Goal: Task Accomplishment & Management: Manage account settings

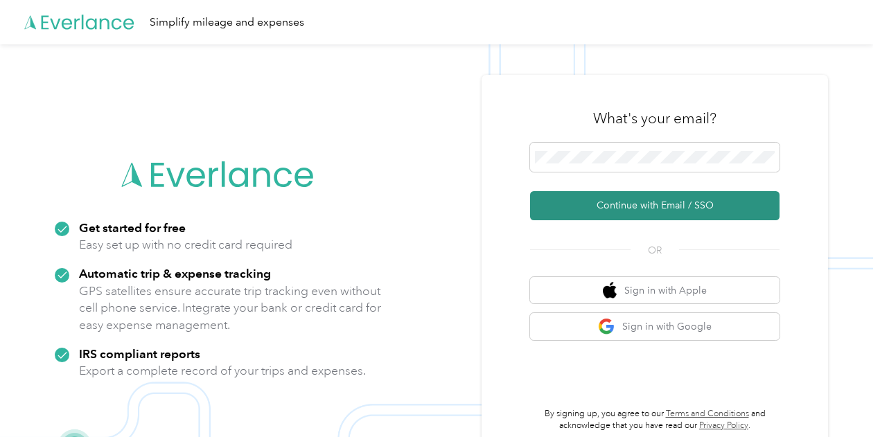
click at [640, 194] on button "Continue with Email / SSO" at bounding box center [655, 205] width 250 height 29
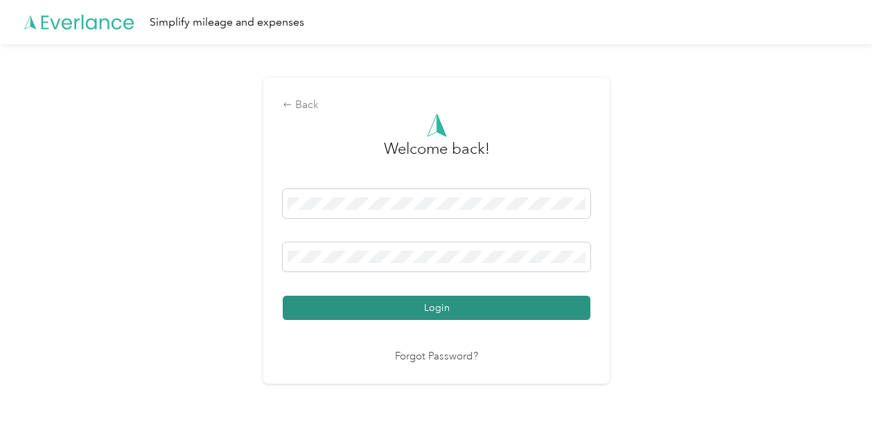
click at [441, 302] on button "Login" at bounding box center [437, 308] width 308 height 24
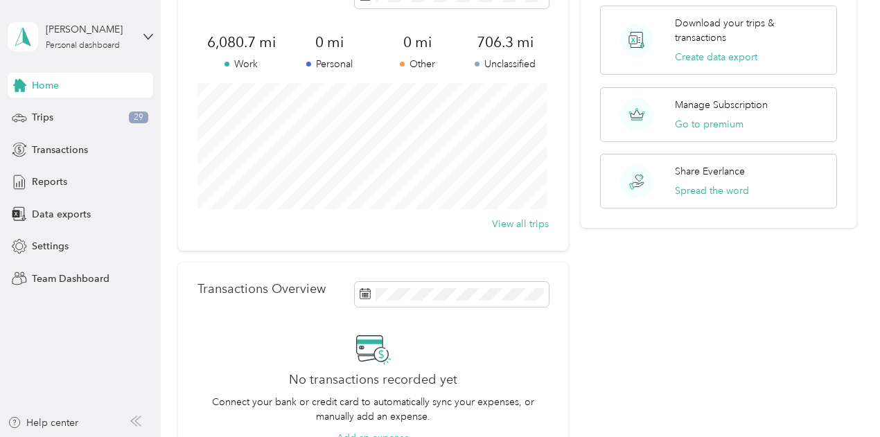
scroll to position [139, 0]
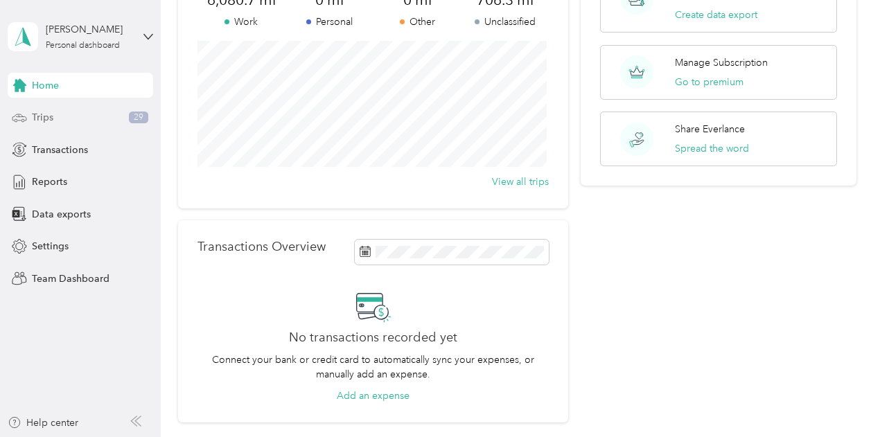
click at [84, 114] on div "Trips 29" at bounding box center [81, 117] width 146 height 25
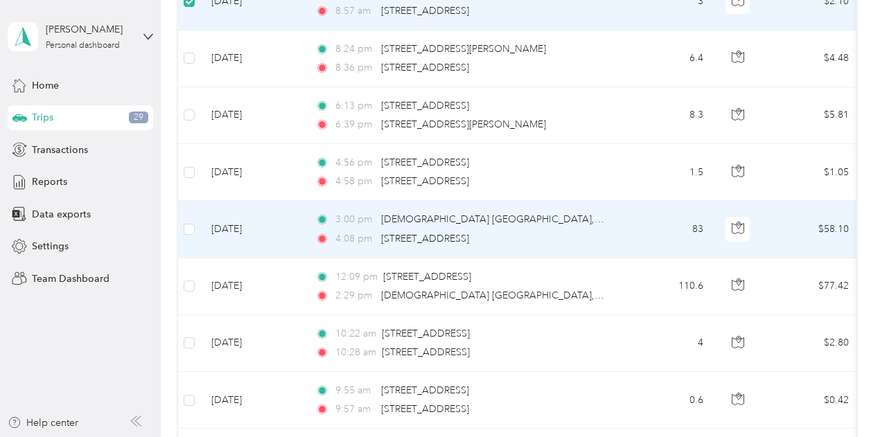
scroll to position [553, 0]
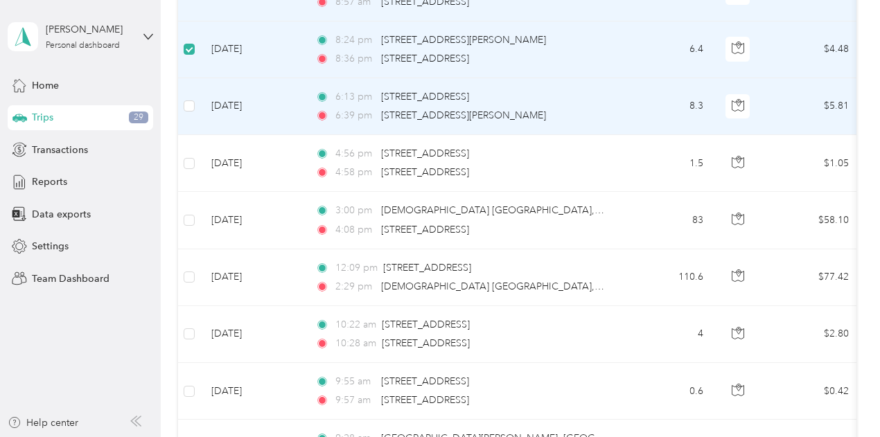
click at [189, 114] on td at bounding box center [189, 106] width 22 height 57
click at [190, 99] on label at bounding box center [189, 105] width 11 height 15
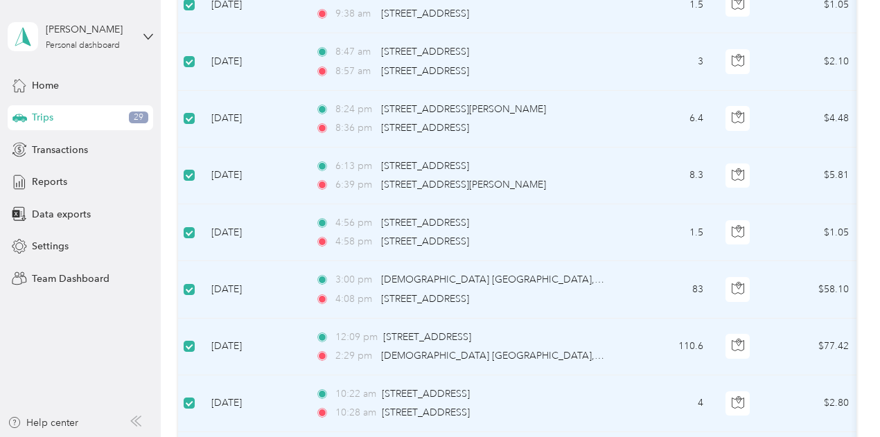
scroll to position [0, 0]
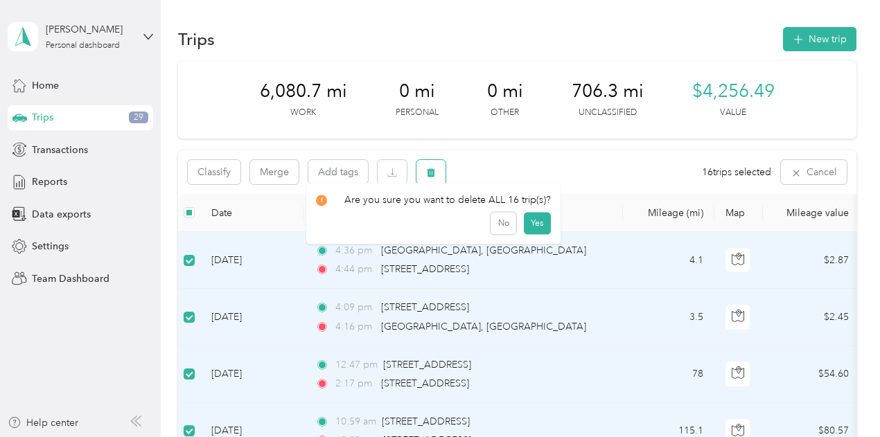
click at [438, 169] on button "button" at bounding box center [431, 172] width 29 height 24
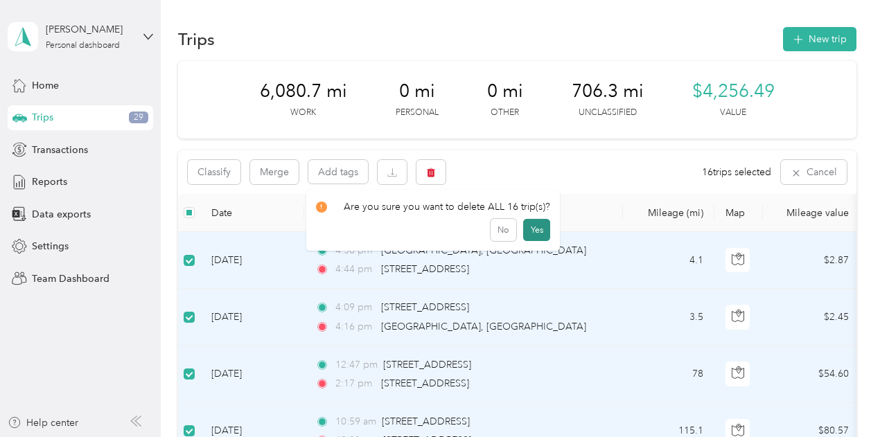
click at [535, 229] on button "Yes" at bounding box center [536, 230] width 27 height 22
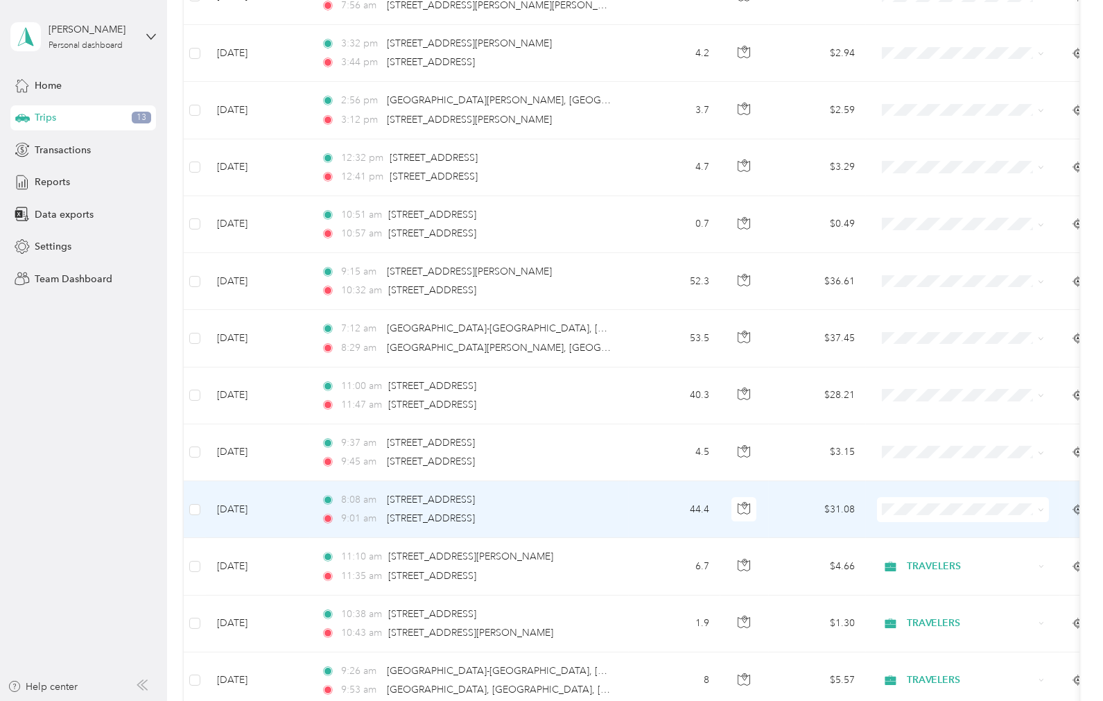
scroll to position [514, 0]
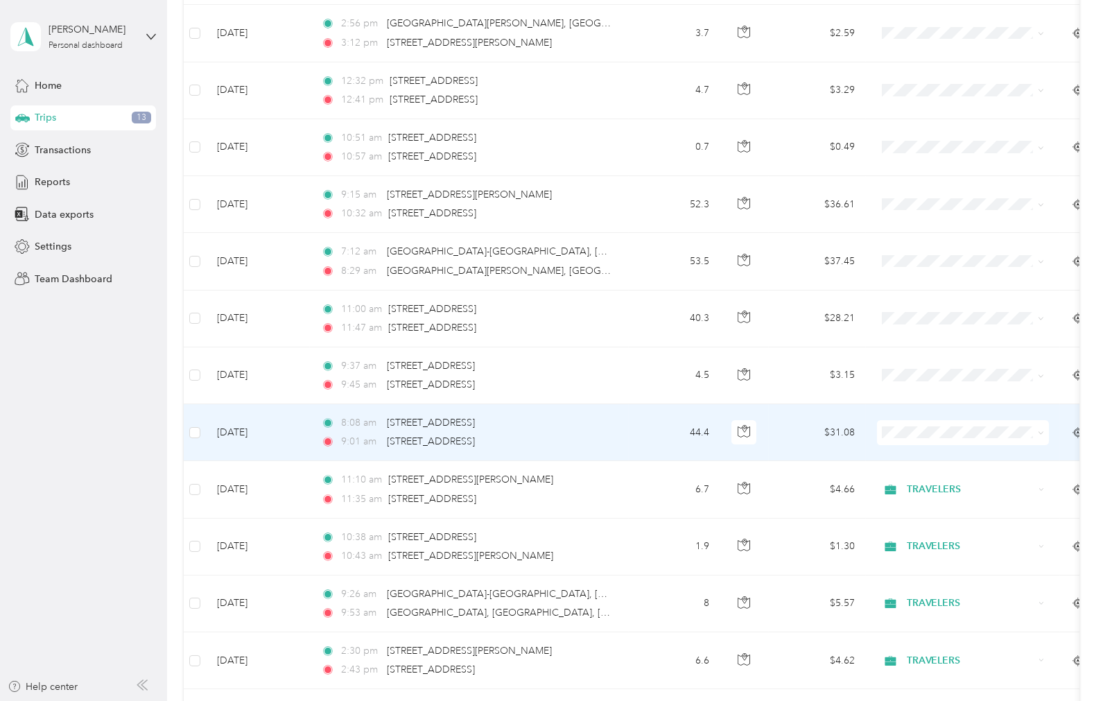
click at [592, 430] on div "8:08 am [STREET_ADDRESS]" at bounding box center [466, 422] width 291 height 15
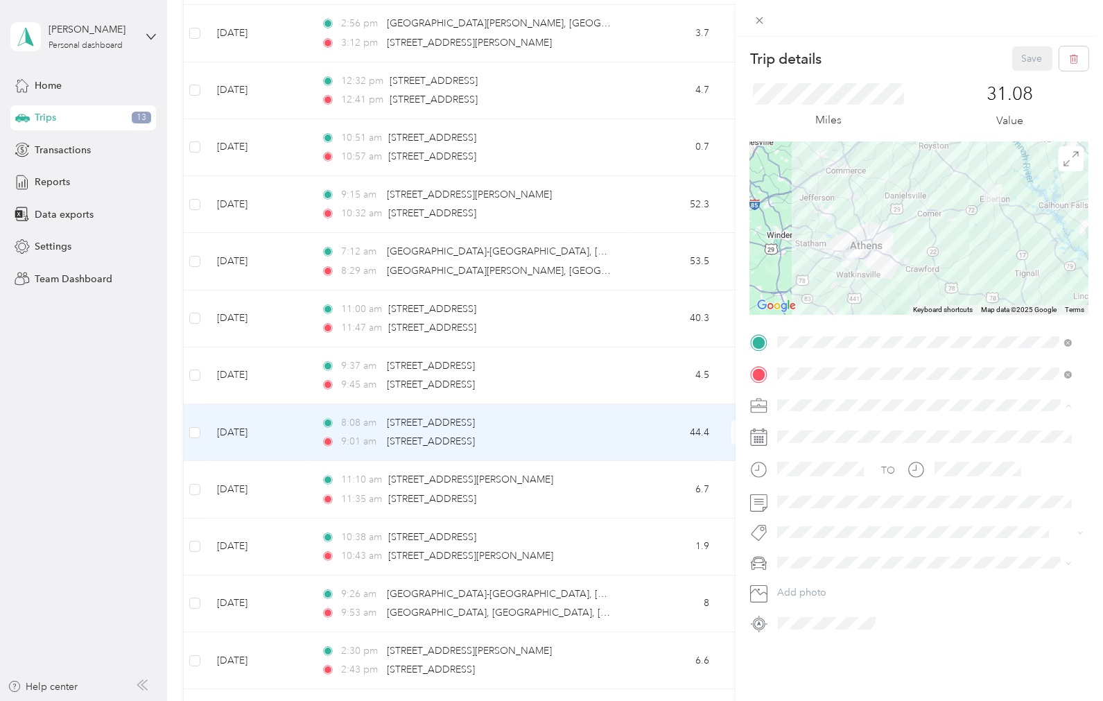
click at [806, 437] on span "TRAVELERS" at bounding box center [807, 478] width 51 height 12
click at [772, 437] on span at bounding box center [930, 501] width 316 height 21
click at [880, 64] on button "Save" at bounding box center [1032, 58] width 40 height 24
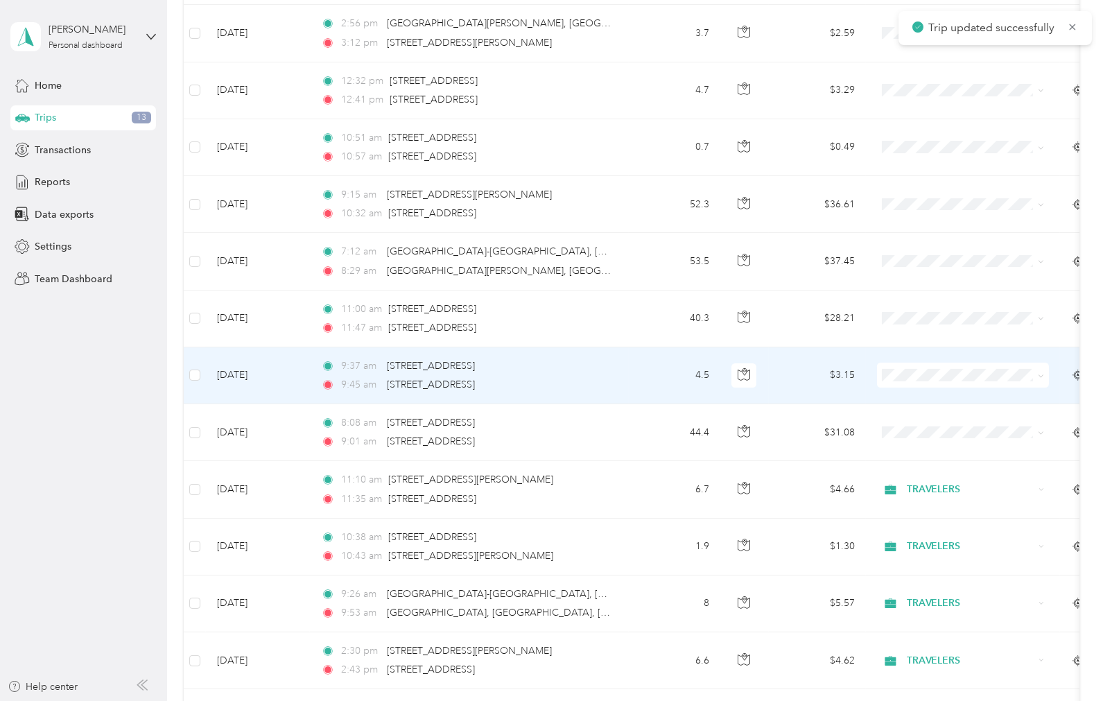
click at [639, 378] on td "4.5" at bounding box center [674, 375] width 91 height 57
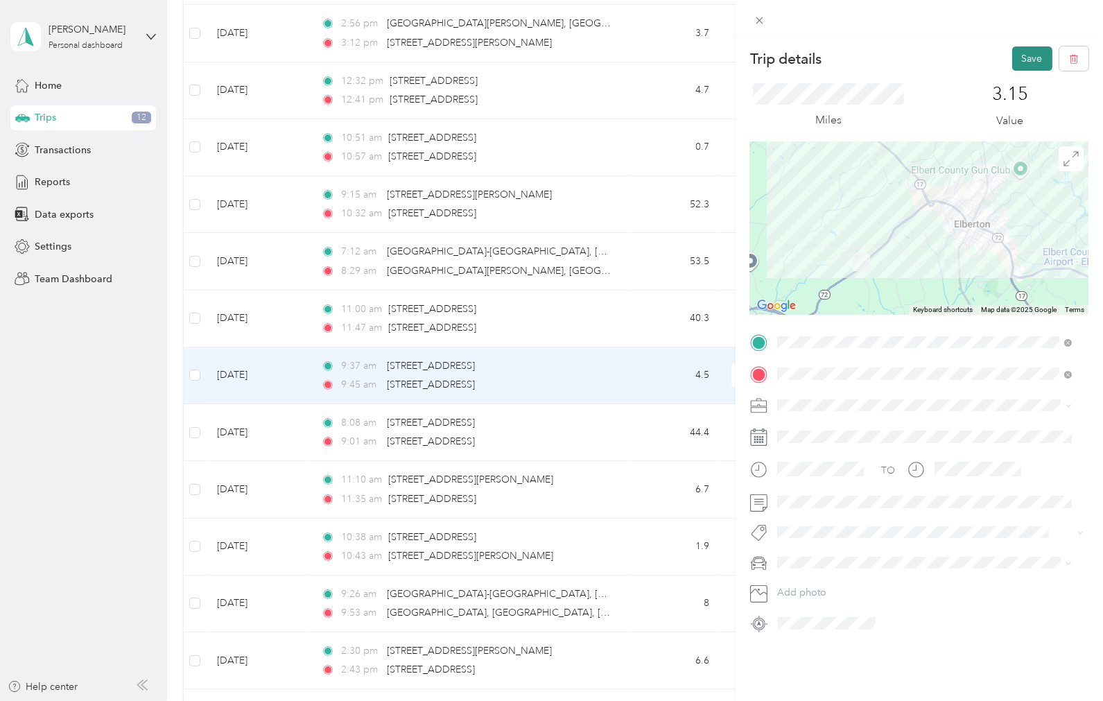
click at [880, 54] on button "Save" at bounding box center [1032, 58] width 40 height 24
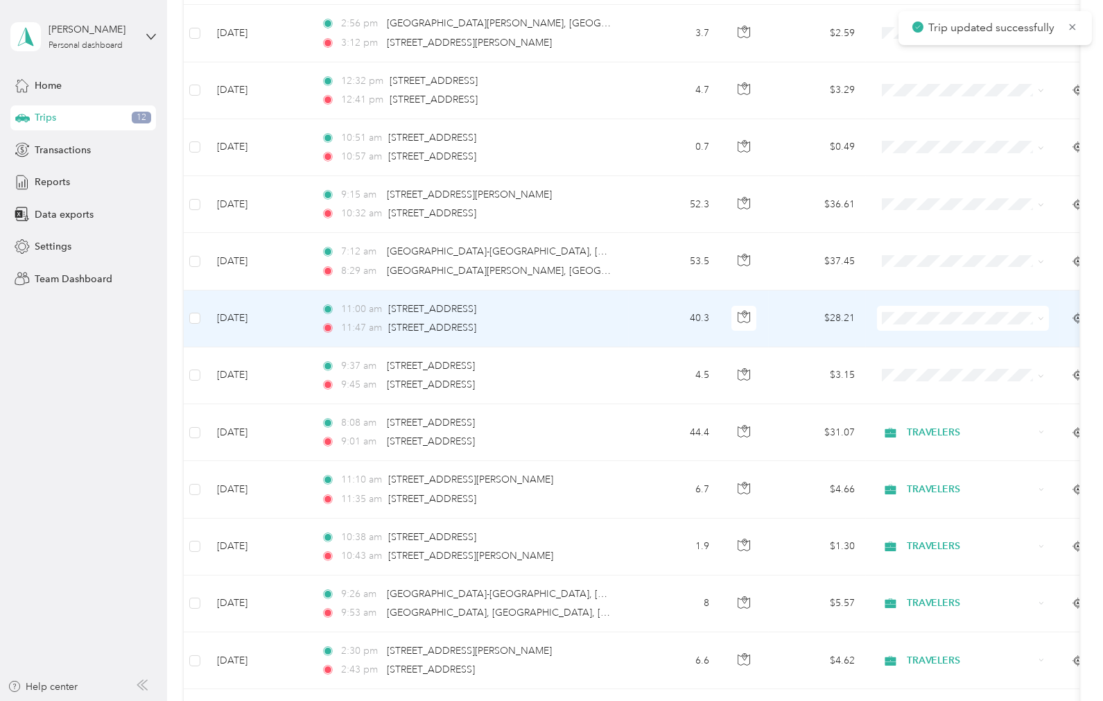
click at [582, 328] on div "11:47 am [STREET_ADDRESS]" at bounding box center [466, 327] width 291 height 15
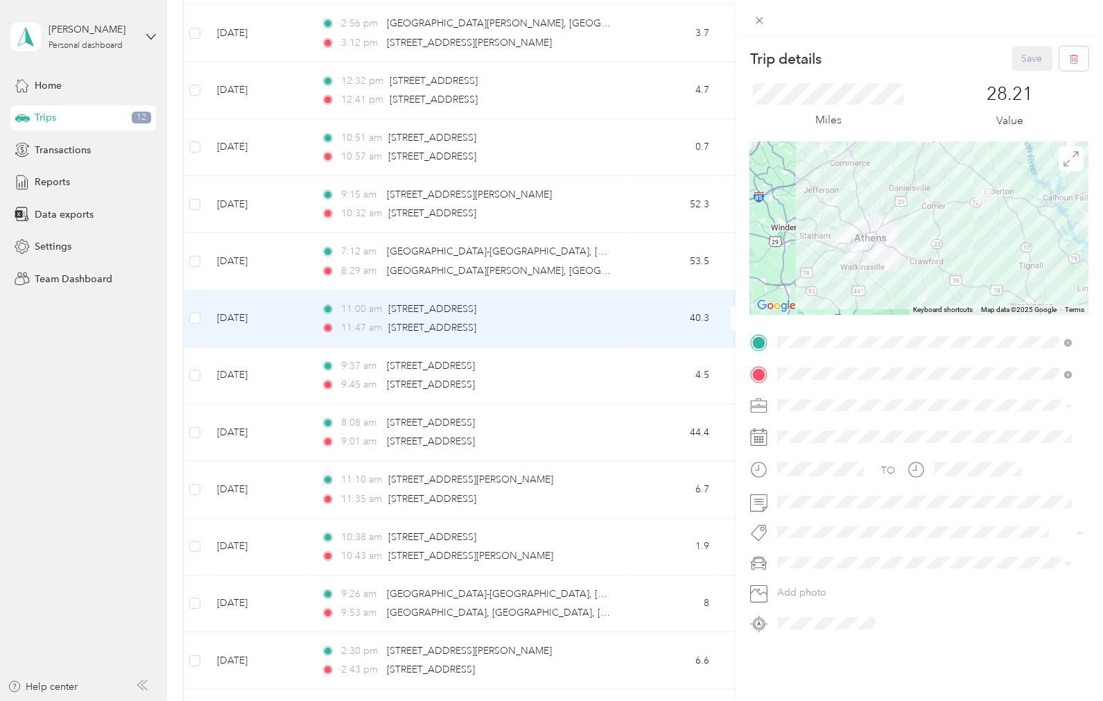
click at [805, 437] on span "TRAVELERS" at bounding box center [807, 478] width 51 height 12
click at [880, 54] on button "Save" at bounding box center [1032, 58] width 40 height 24
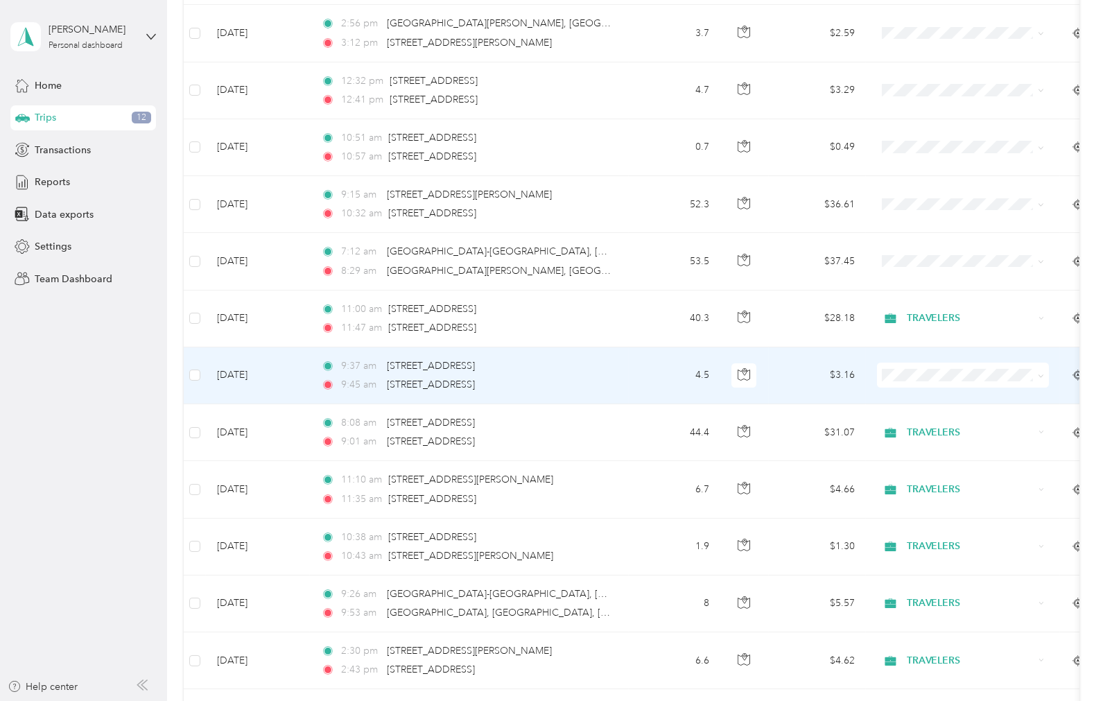
click at [575, 384] on div "9:45 am [STREET_ADDRESS]" at bounding box center [466, 384] width 291 height 15
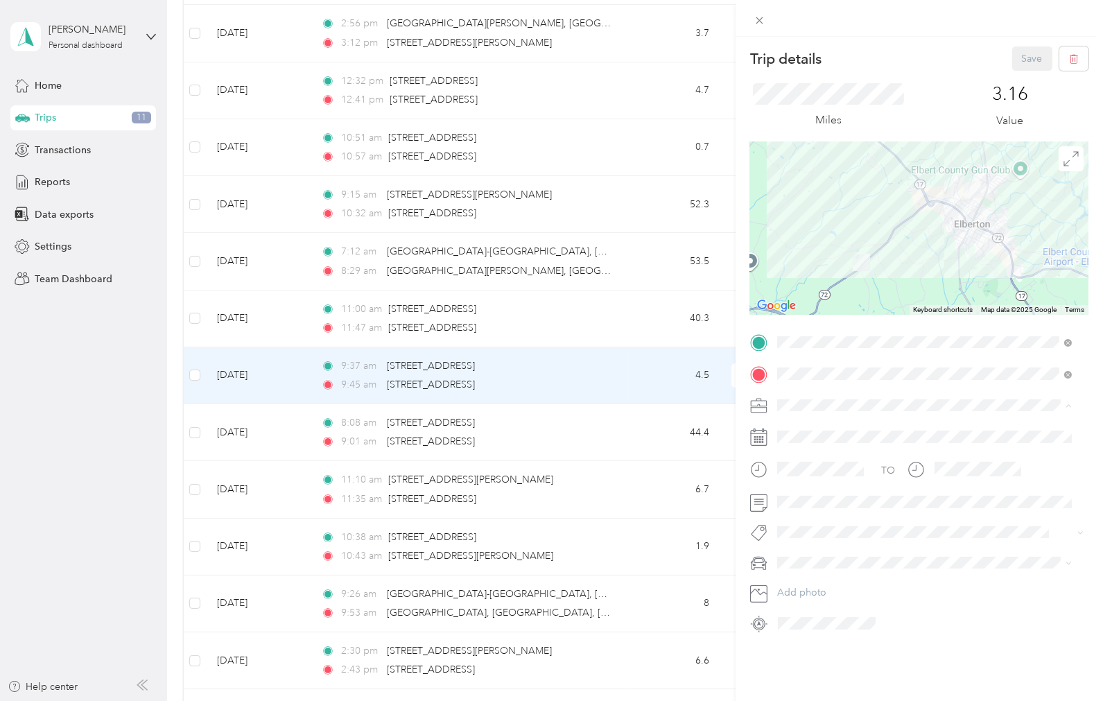
click at [805, 437] on span "TRAVELERS" at bounding box center [807, 478] width 51 height 12
click at [880, 67] on button "Save" at bounding box center [1032, 58] width 40 height 24
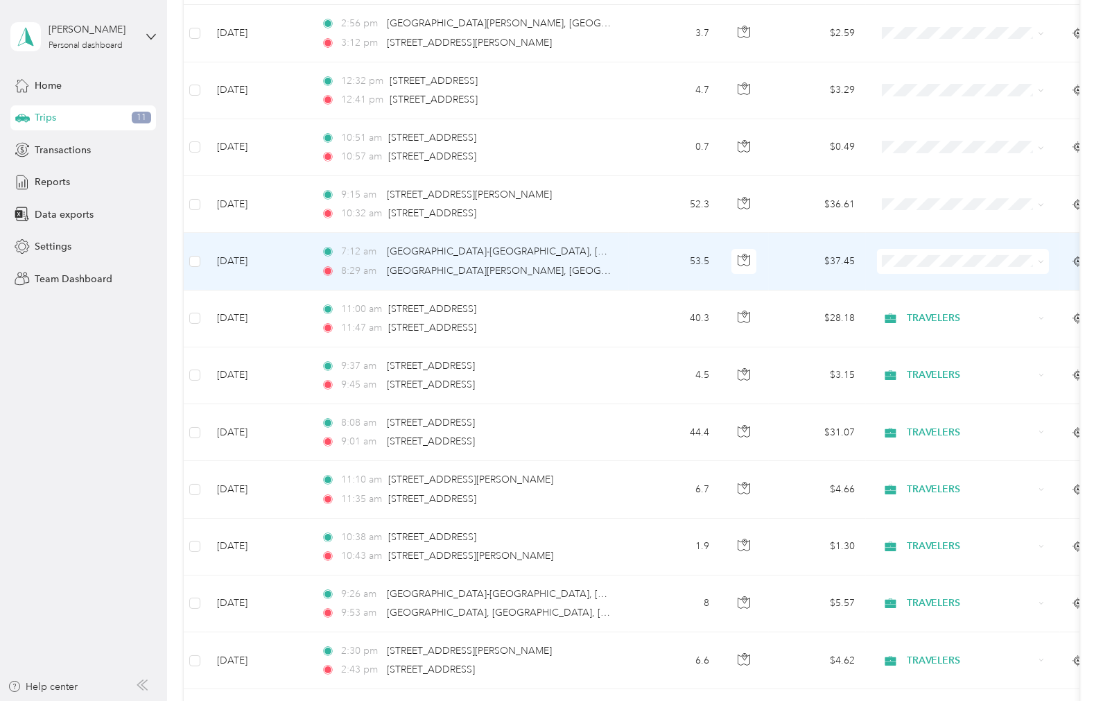
click at [645, 274] on td "53.5" at bounding box center [674, 261] width 91 height 57
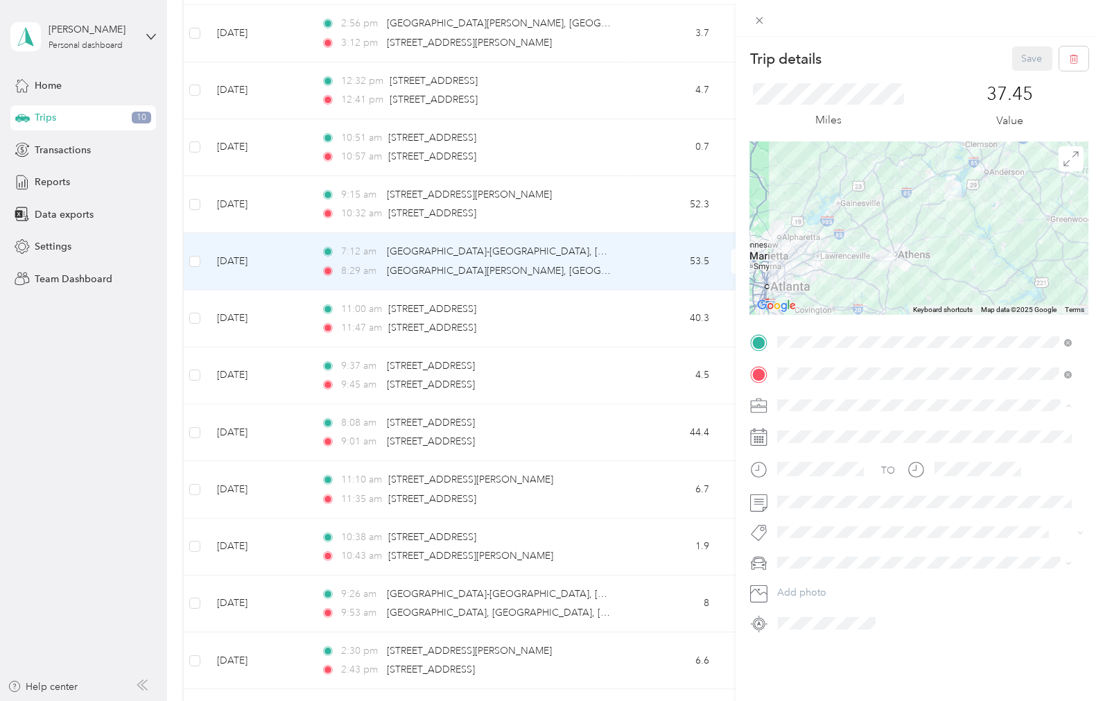
click at [816, 437] on span "TRAVELERS" at bounding box center [807, 478] width 51 height 12
click at [763, 437] on div at bounding box center [919, 501] width 338 height 21
click at [880, 65] on button "Save" at bounding box center [1032, 58] width 40 height 24
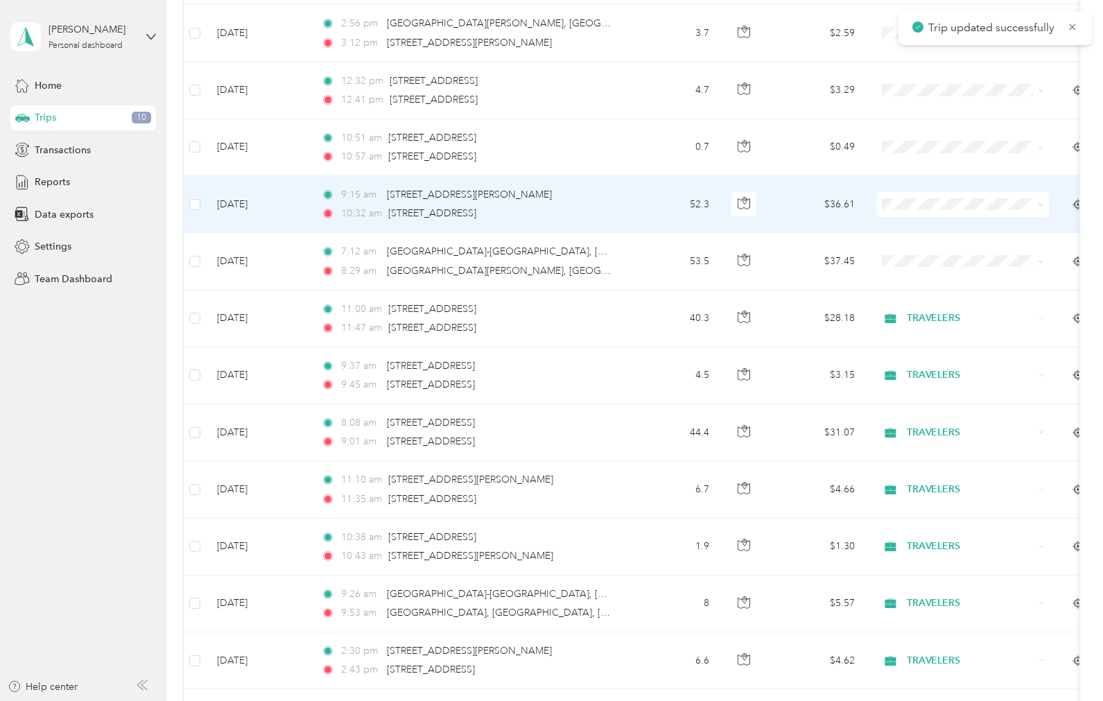
click at [631, 218] on td "52.3" at bounding box center [674, 204] width 91 height 57
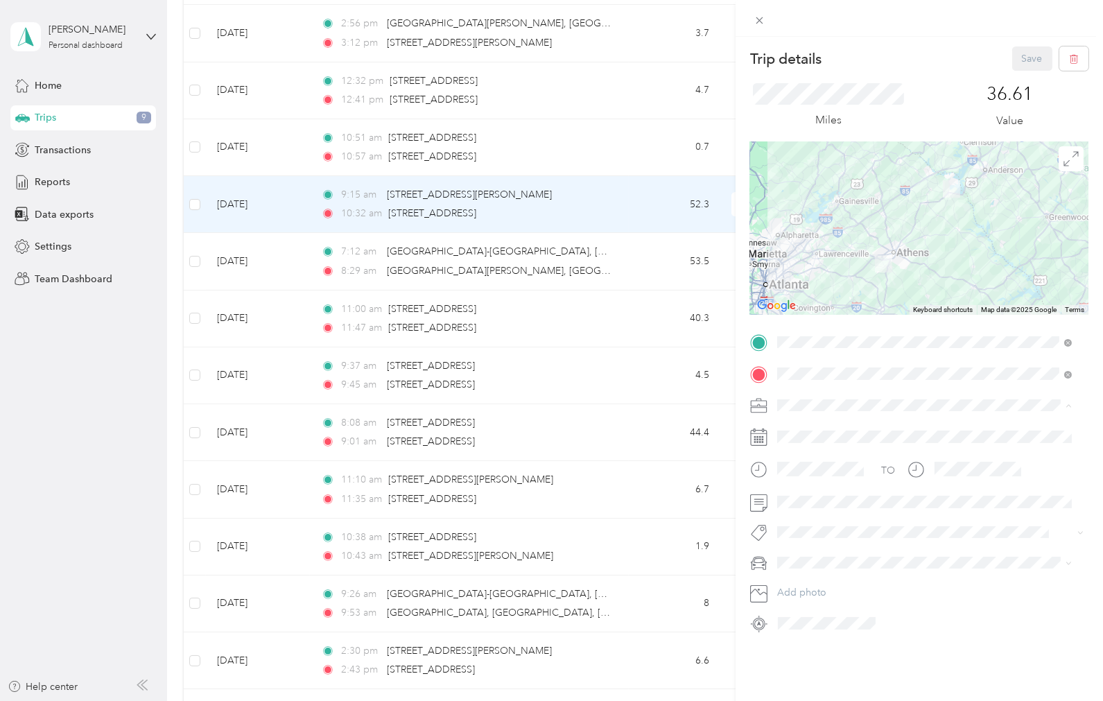
click at [806, 437] on span "TRAVELERS" at bounding box center [807, 478] width 51 height 12
click at [880, 50] on button "Save" at bounding box center [1032, 58] width 40 height 24
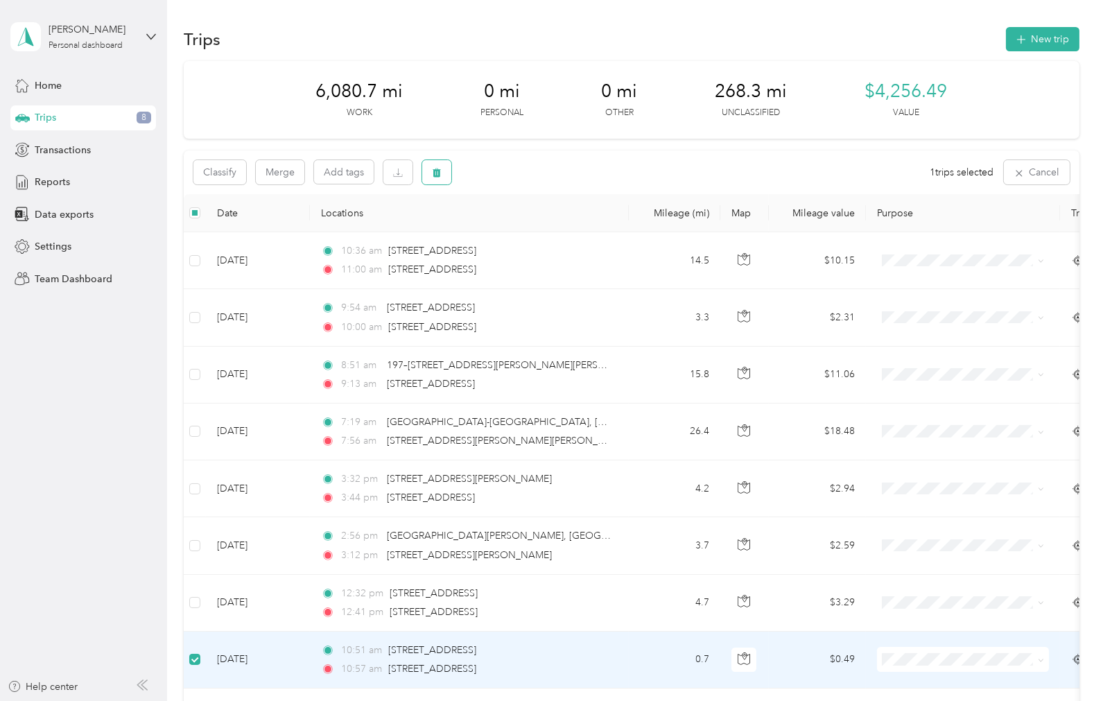
click at [426, 174] on button "button" at bounding box center [436, 172] width 29 height 24
click at [527, 226] on button "Yes" at bounding box center [540, 230] width 27 height 22
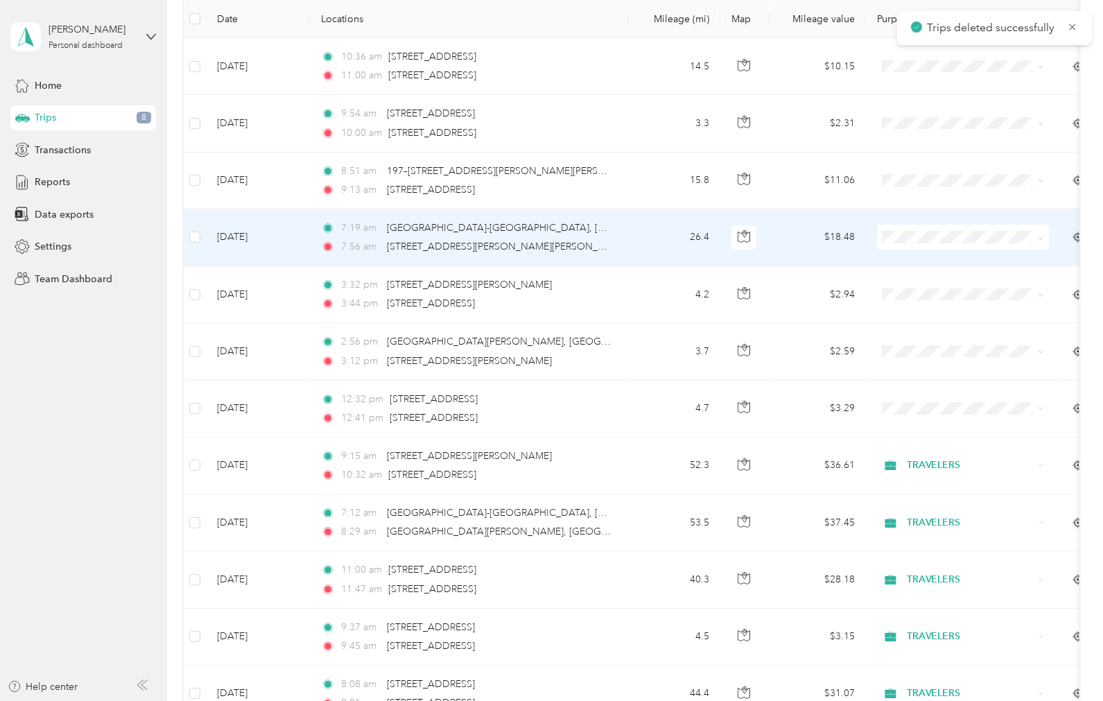
scroll to position [231, 0]
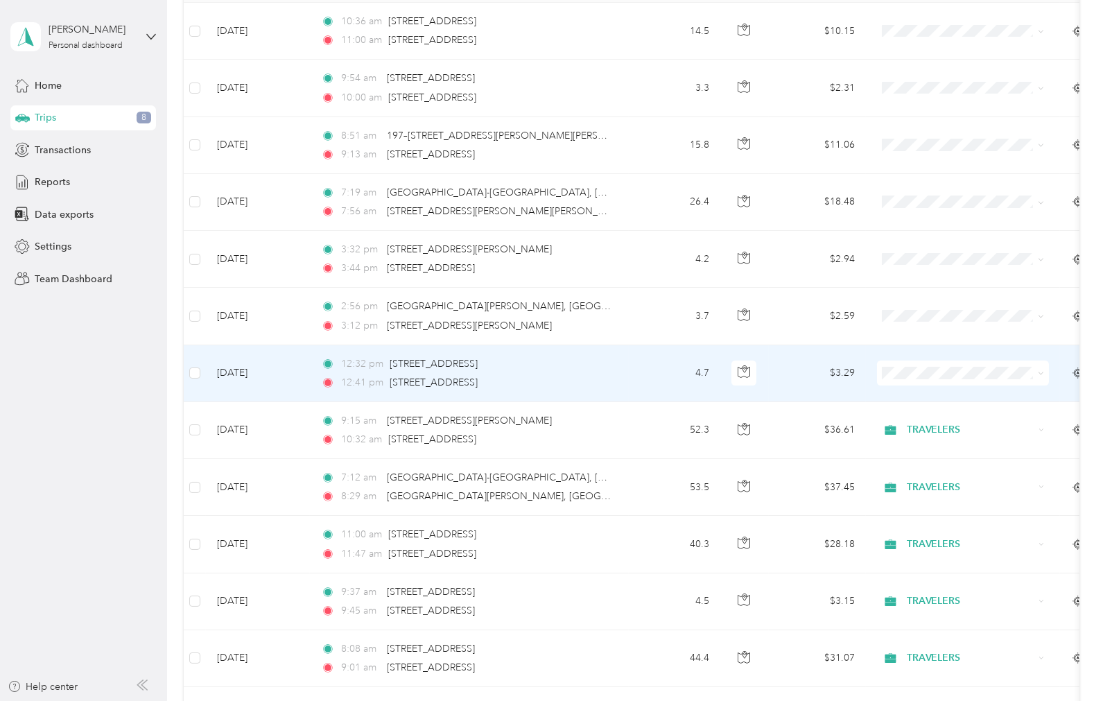
click at [653, 380] on td "4.7" at bounding box center [674, 373] width 91 height 57
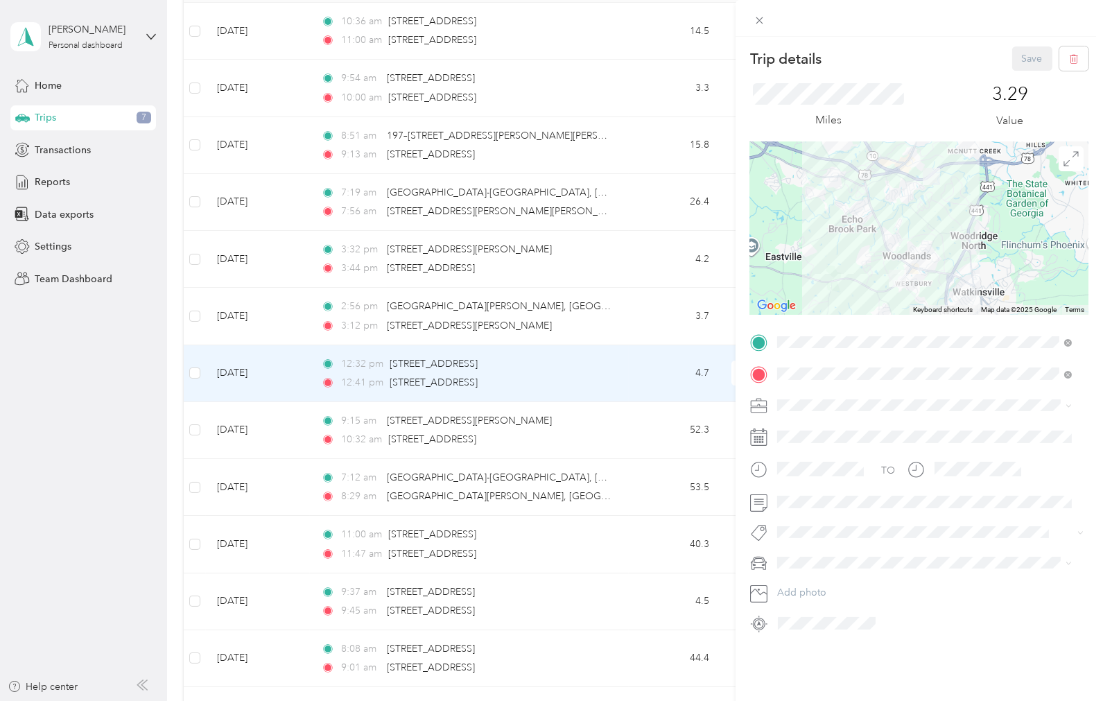
click at [816, 437] on span "TRAVELERS" at bounding box center [807, 477] width 51 height 12
click at [880, 47] on button "Save" at bounding box center [1032, 58] width 40 height 24
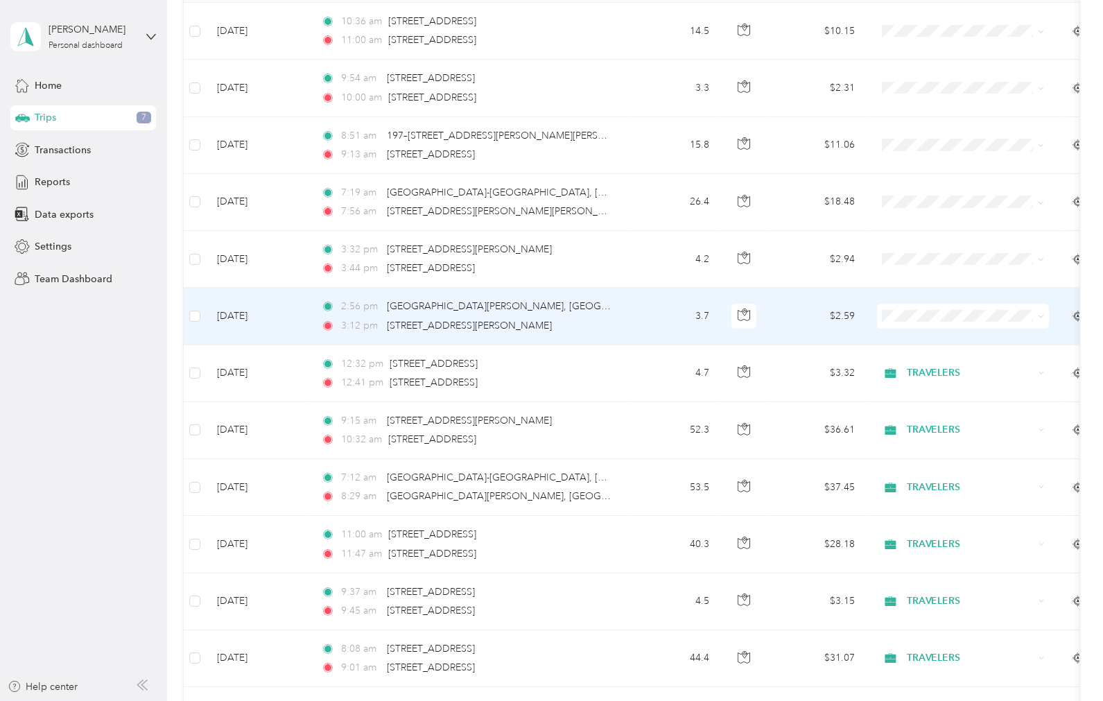
click at [640, 309] on td "3.7" at bounding box center [674, 316] width 91 height 57
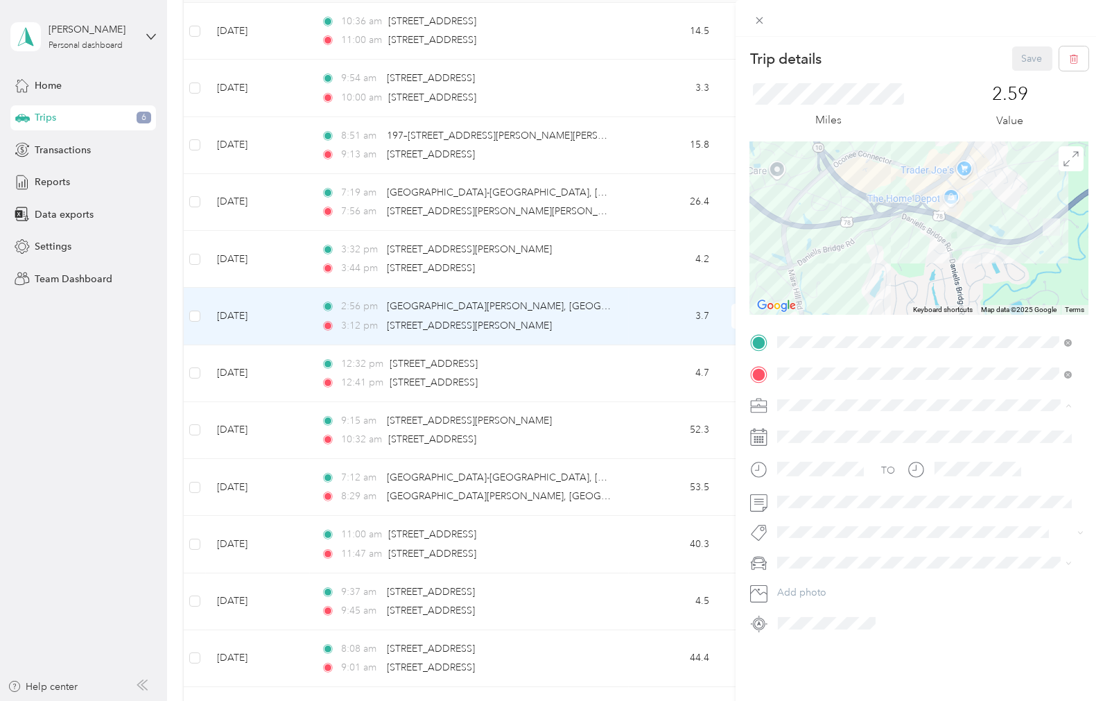
click at [863, 437] on div "TRAVELERS" at bounding box center [925, 478] width 286 height 15
click at [880, 61] on button "Save" at bounding box center [1032, 58] width 40 height 24
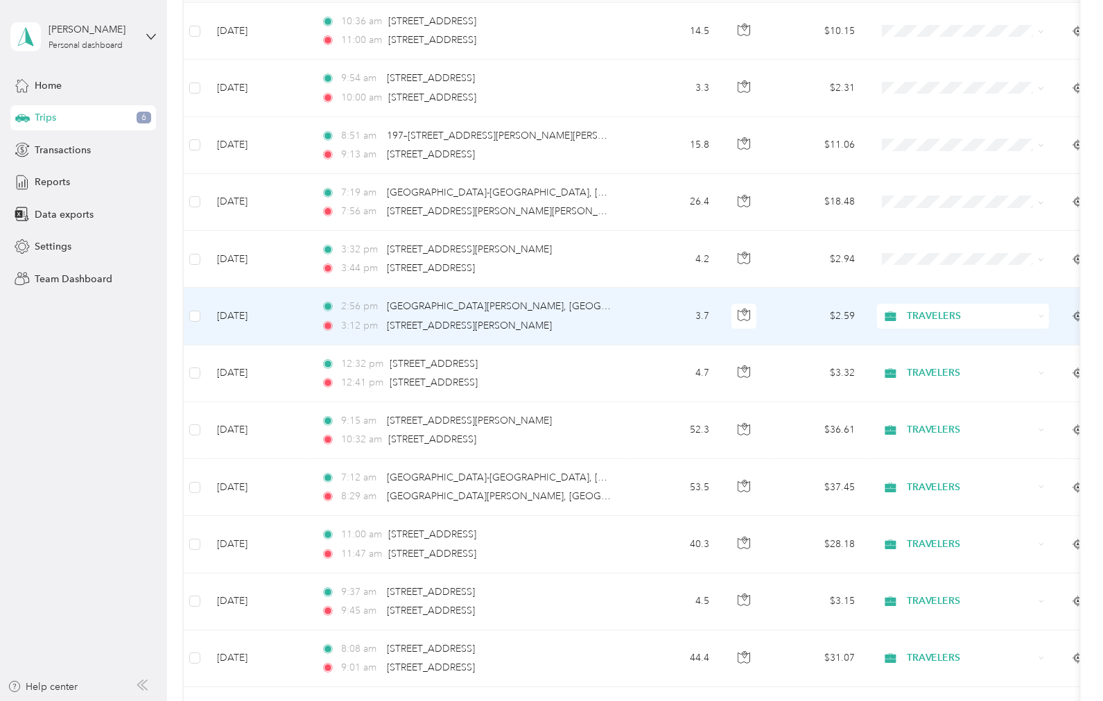
click at [629, 322] on td "3.7" at bounding box center [674, 316] width 91 height 57
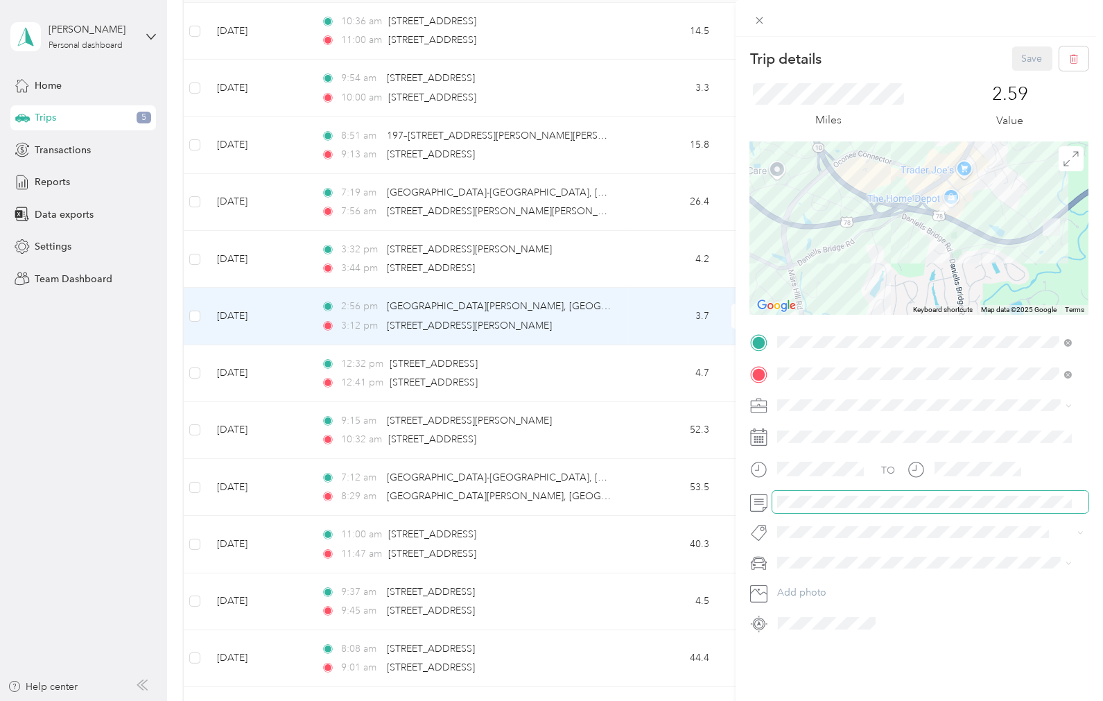
click at [707, 437] on div "Trip details Save This trip cannot be edited because it is either under review,…" at bounding box center [551, 350] width 1103 height 701
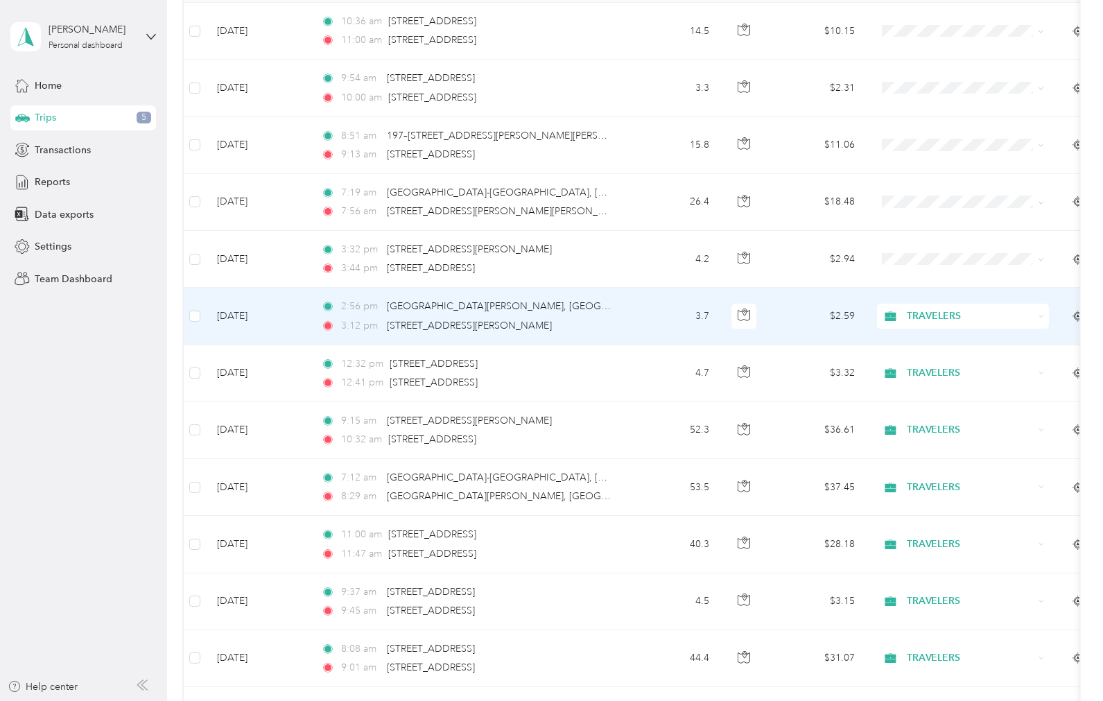
click at [645, 317] on td "3.7" at bounding box center [674, 316] width 91 height 57
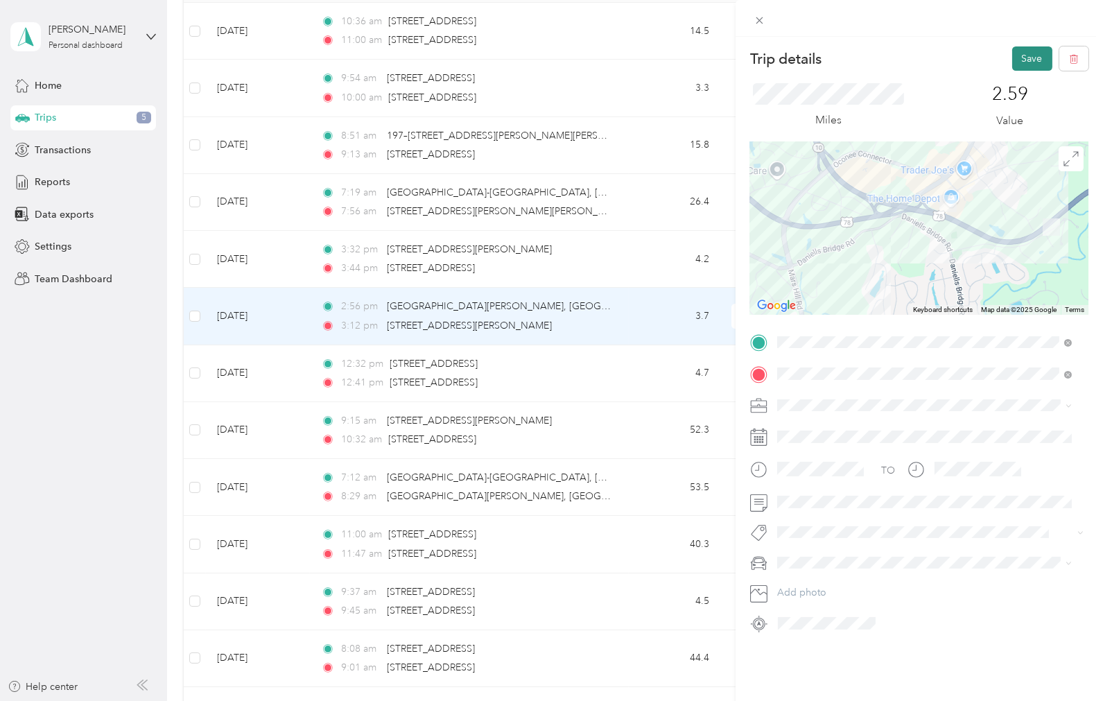
click at [880, 62] on button "Save" at bounding box center [1032, 58] width 40 height 24
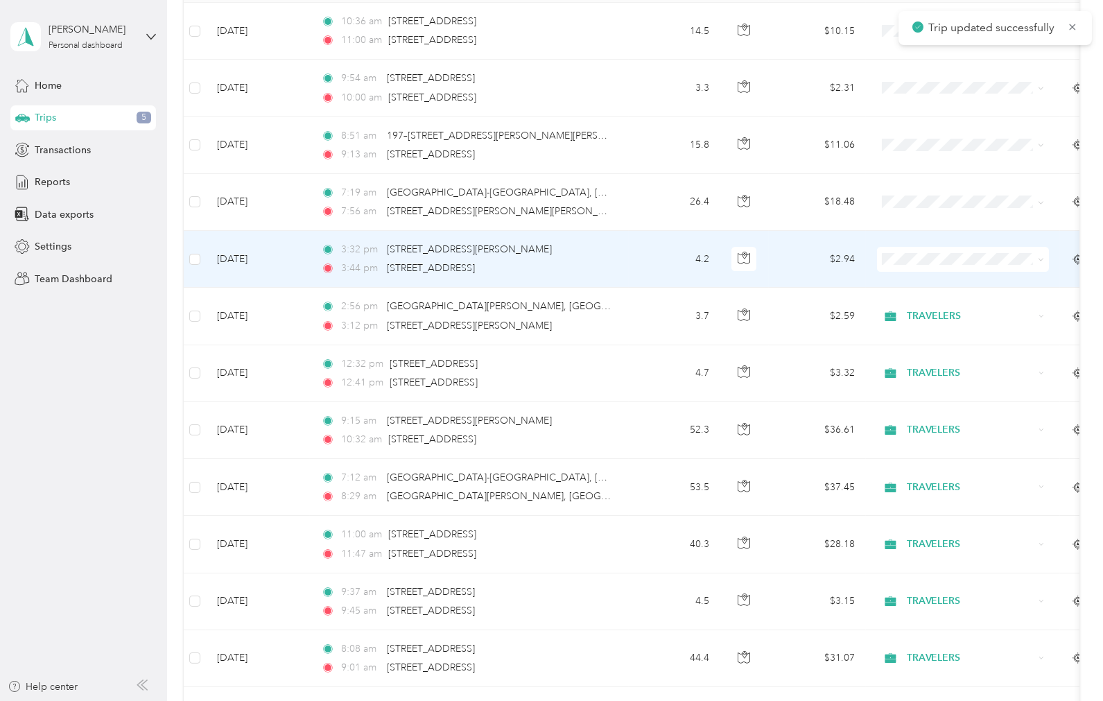
click at [615, 269] on td "3:32 pm [STREET_ADDRESS][PERSON_NAME] 3:44 pm [STREET_ADDRESS]" at bounding box center [469, 259] width 319 height 57
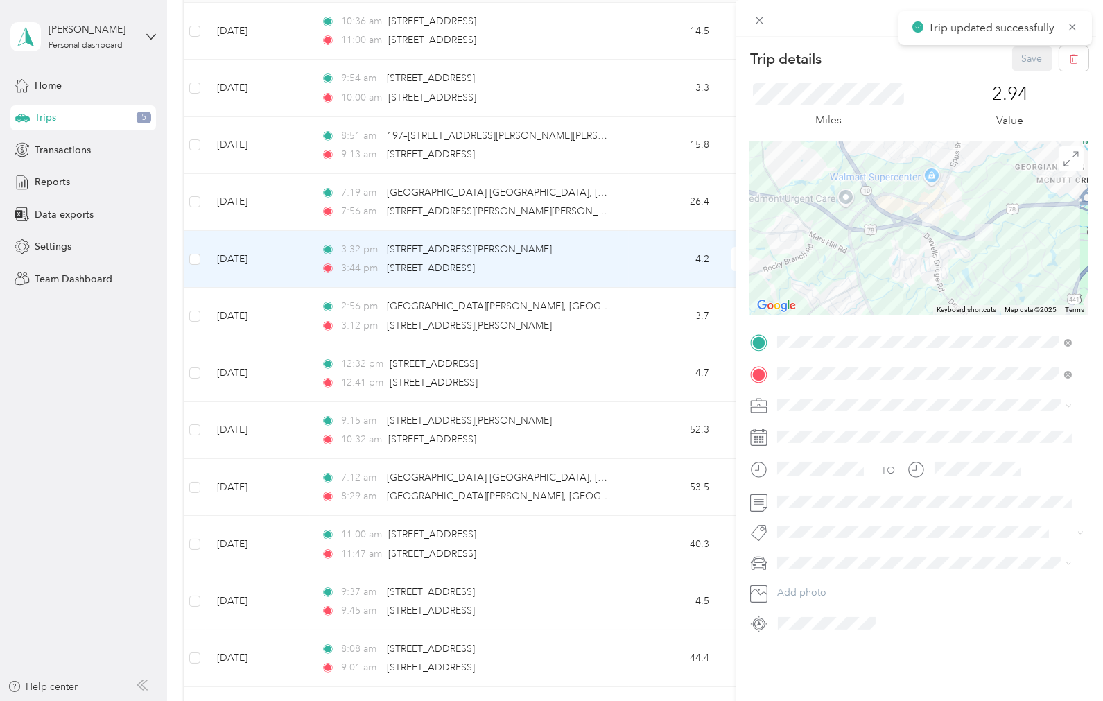
click at [798, 413] on span at bounding box center [930, 404] width 316 height 21
click at [793, 437] on li "TRAVELERS" at bounding box center [924, 478] width 305 height 24
click at [880, 49] on button "Save" at bounding box center [1032, 58] width 40 height 24
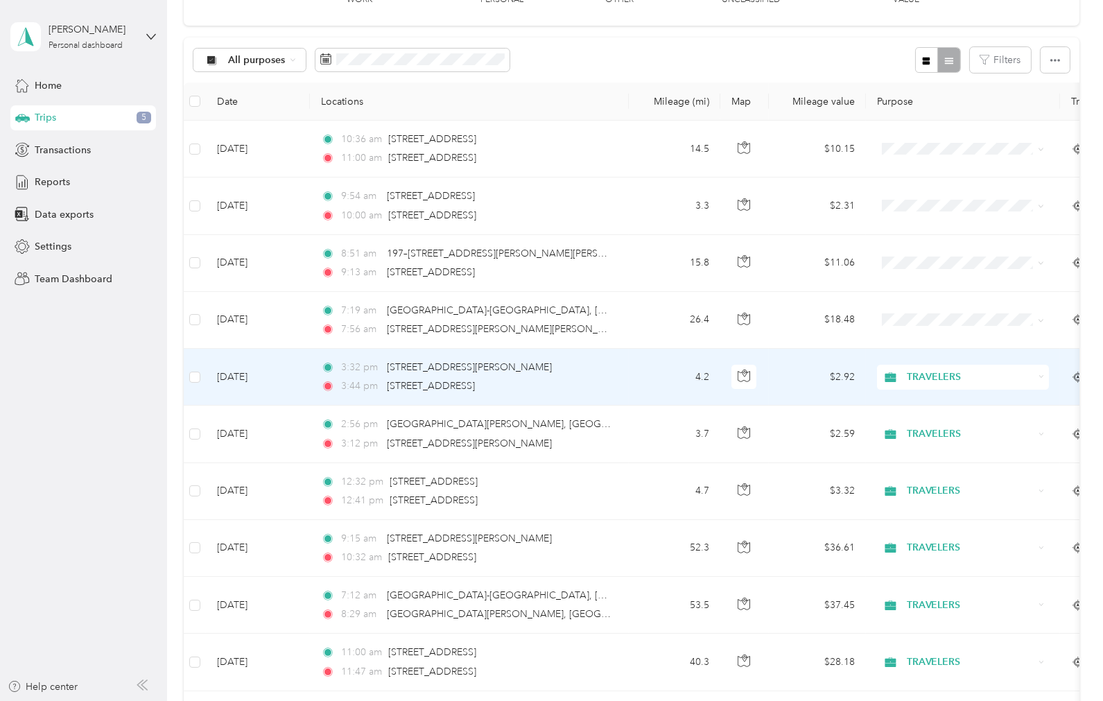
scroll to position [77, 0]
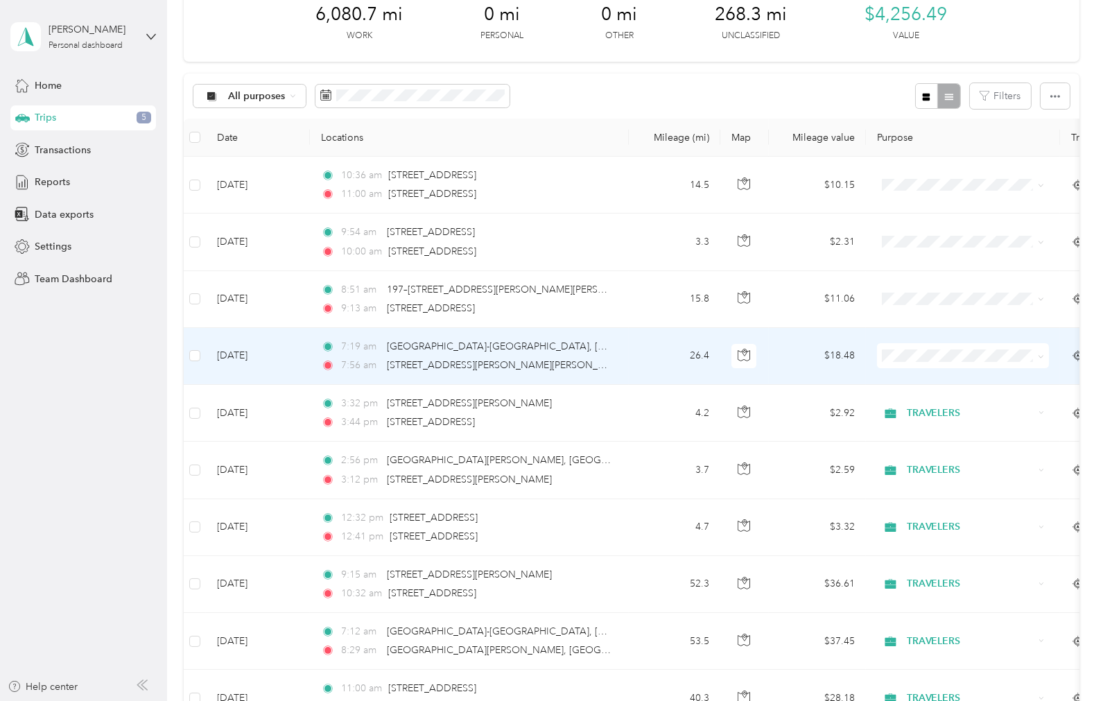
click at [635, 352] on td "26.4" at bounding box center [674, 356] width 91 height 57
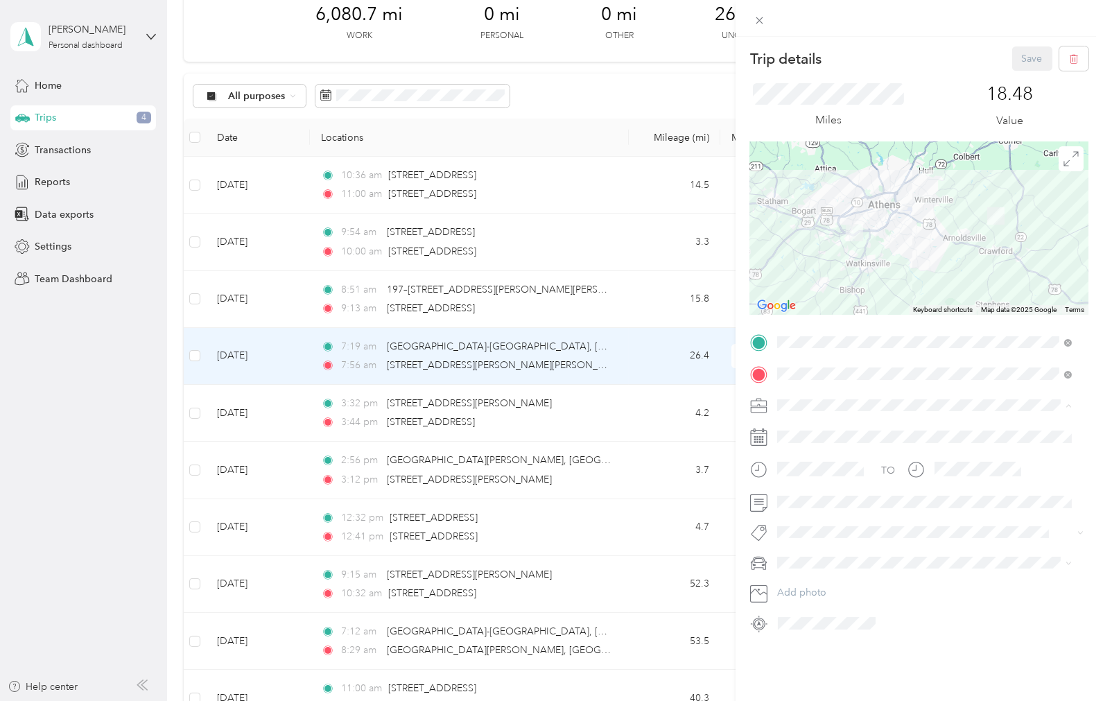
click at [819, 437] on span "TRAVELERS" at bounding box center [807, 478] width 51 height 12
click at [880, 61] on button "Save" at bounding box center [1032, 58] width 40 height 24
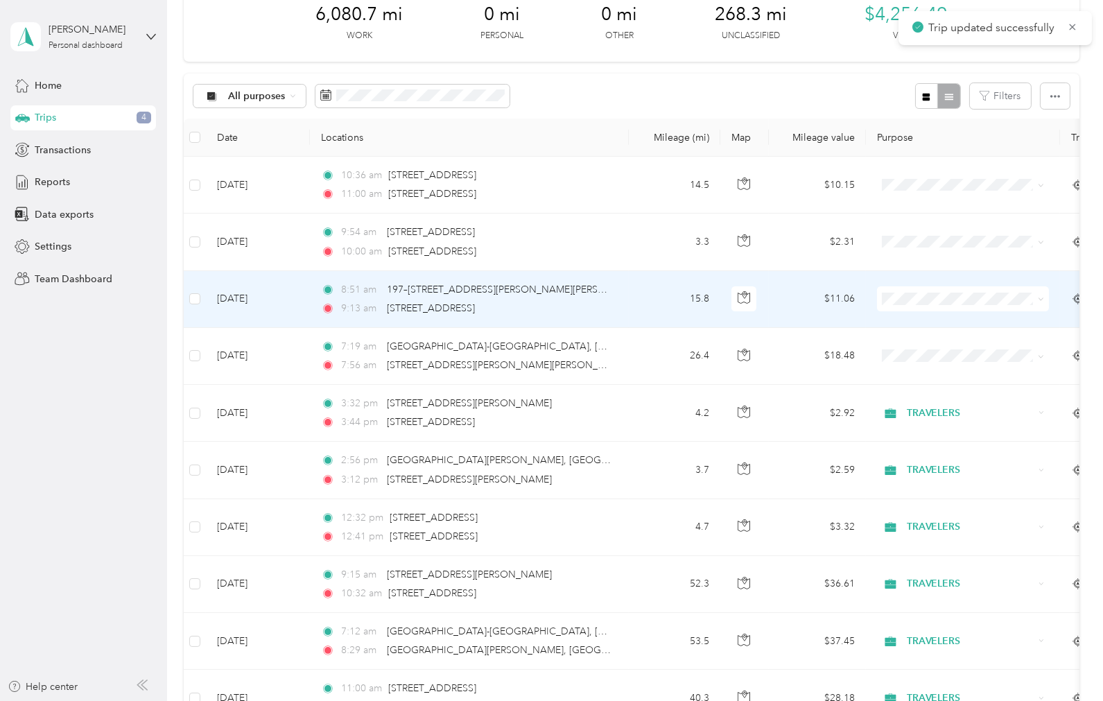
click at [649, 298] on td "15.8" at bounding box center [674, 299] width 91 height 57
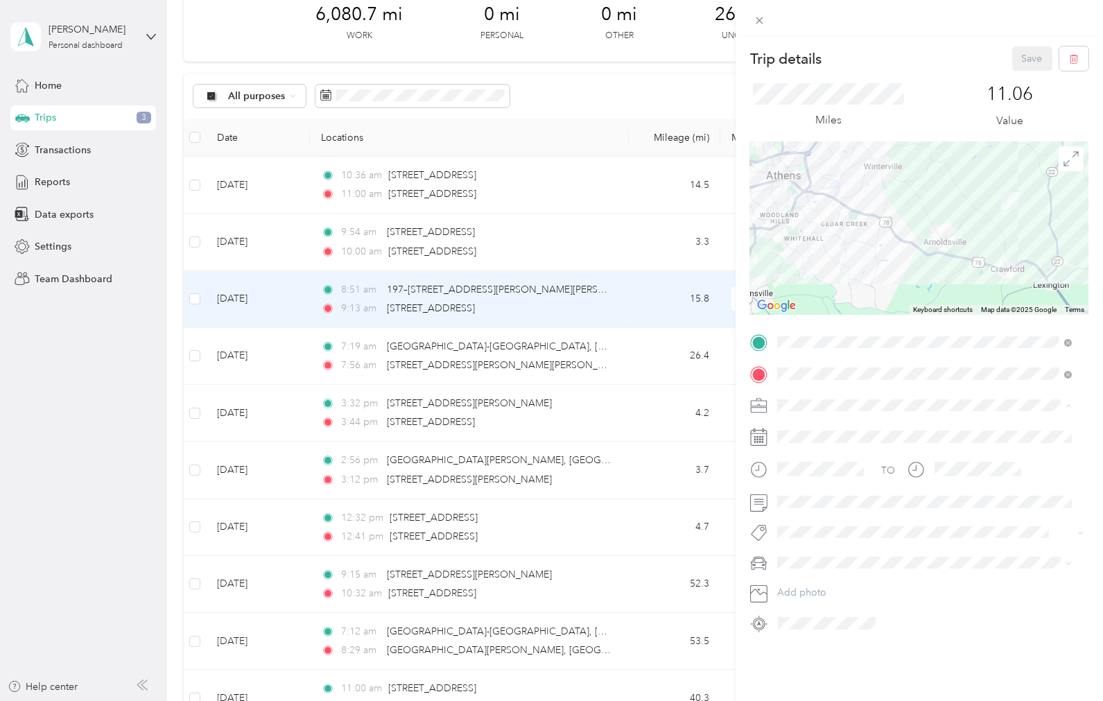
click at [814, 437] on li "TRAVELERS" at bounding box center [924, 478] width 305 height 24
click at [880, 58] on button "Save" at bounding box center [1032, 58] width 40 height 24
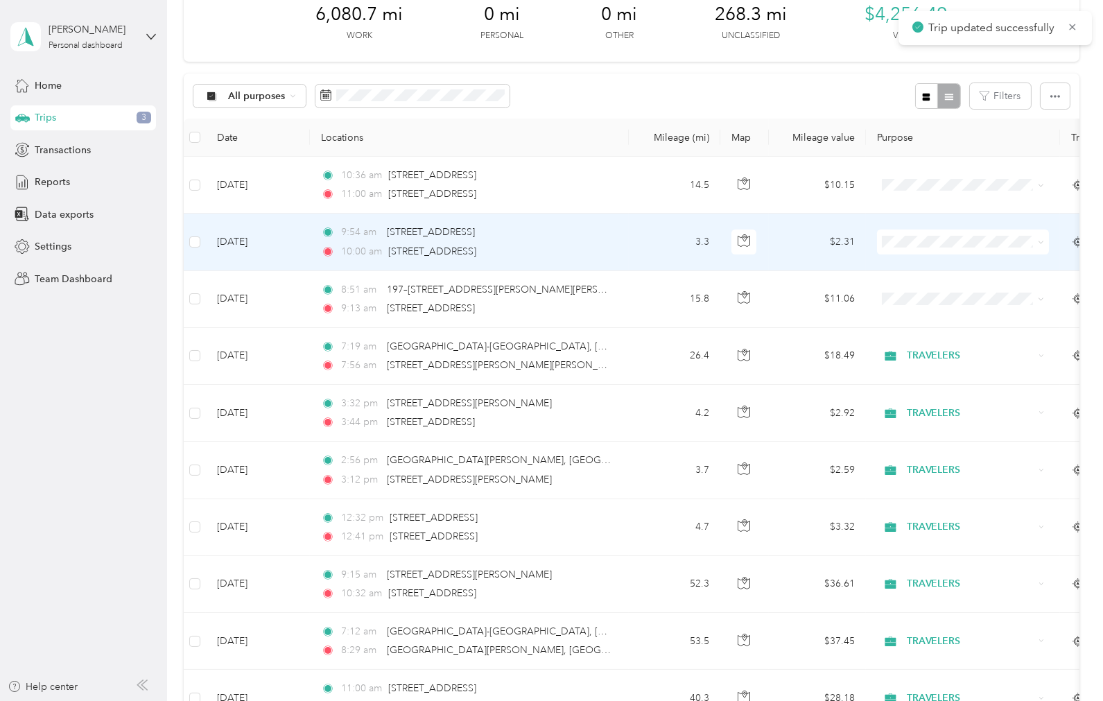
click at [647, 246] on td "3.3" at bounding box center [674, 241] width 91 height 57
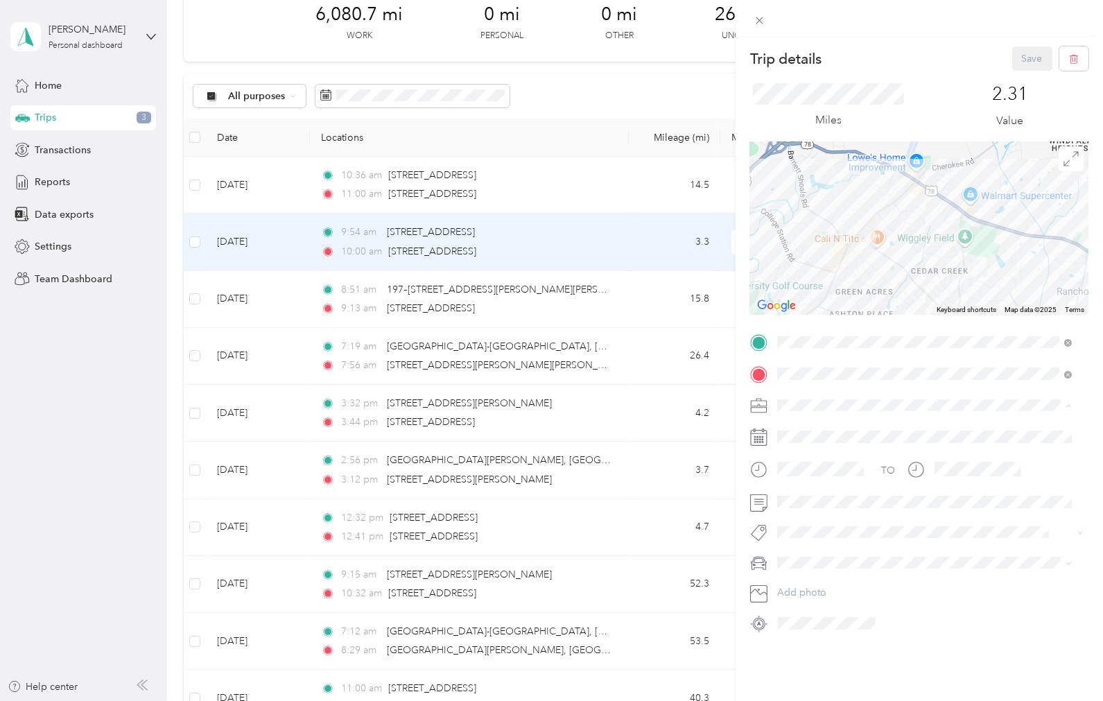
click at [798, 437] on span "TRAVELERS" at bounding box center [807, 478] width 51 height 12
click at [774, 437] on span at bounding box center [930, 501] width 316 height 21
click at [880, 53] on button "Save" at bounding box center [1032, 58] width 40 height 24
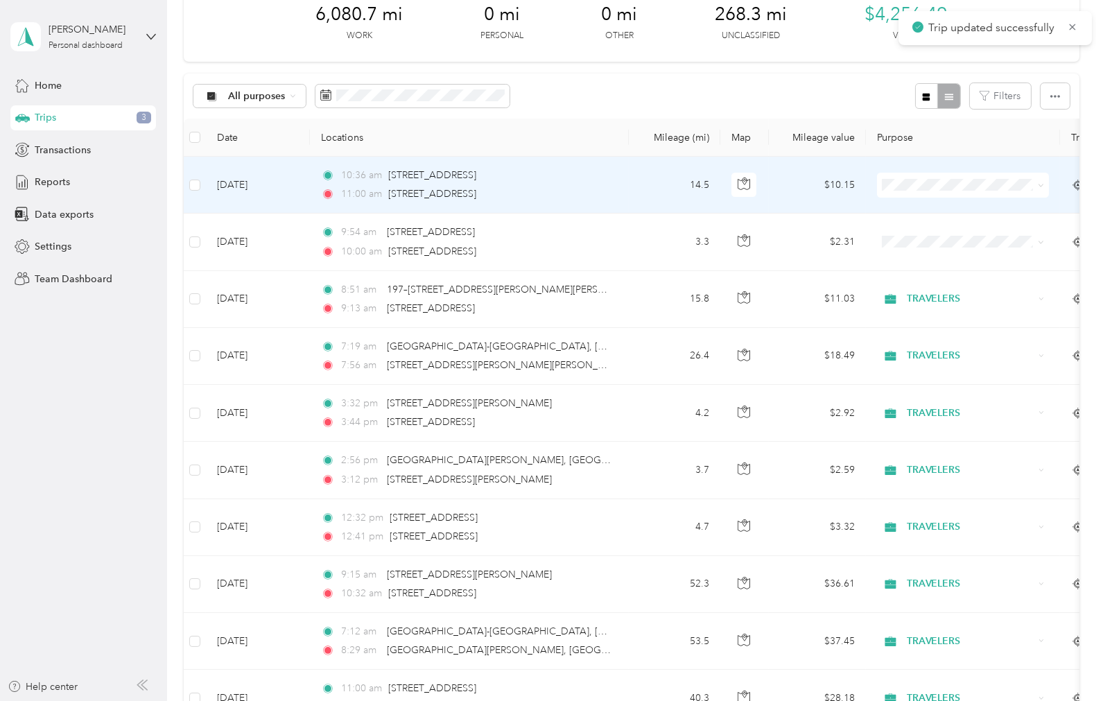
click at [591, 197] on div "11:00 am [STREET_ADDRESS]" at bounding box center [466, 193] width 291 height 15
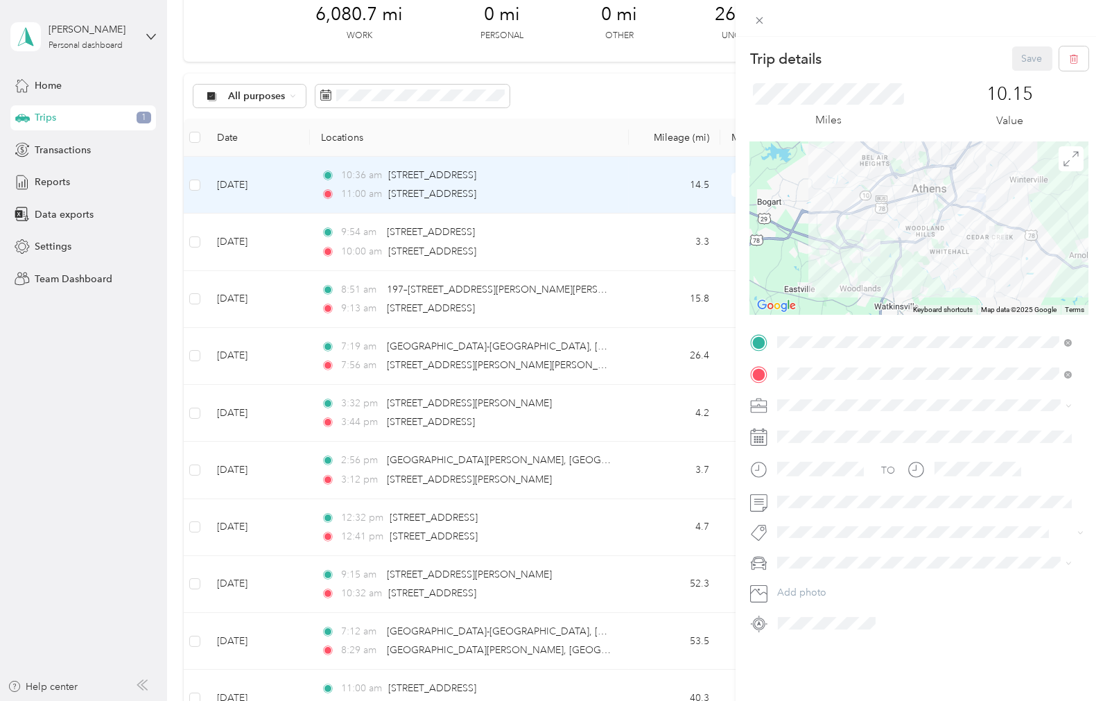
click at [826, 437] on span "TRAVELERS" at bounding box center [807, 475] width 51 height 12
click at [880, 58] on button "Save" at bounding box center [1032, 58] width 40 height 24
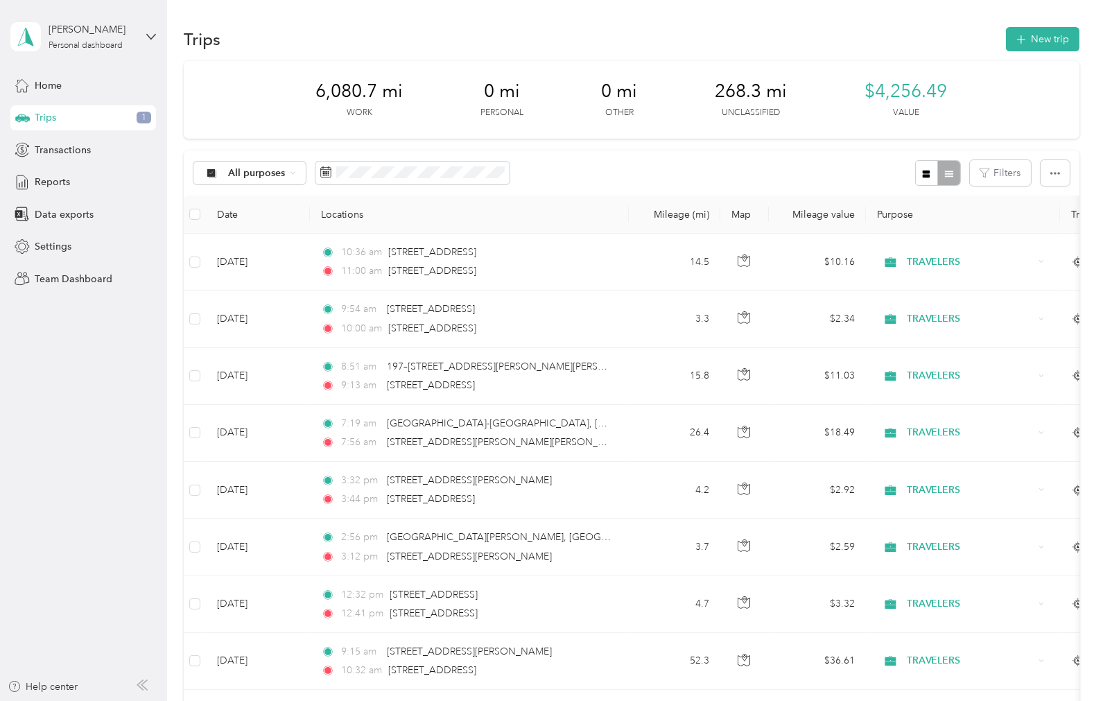
click at [78, 114] on div "Trips 1" at bounding box center [83, 117] width 146 height 25
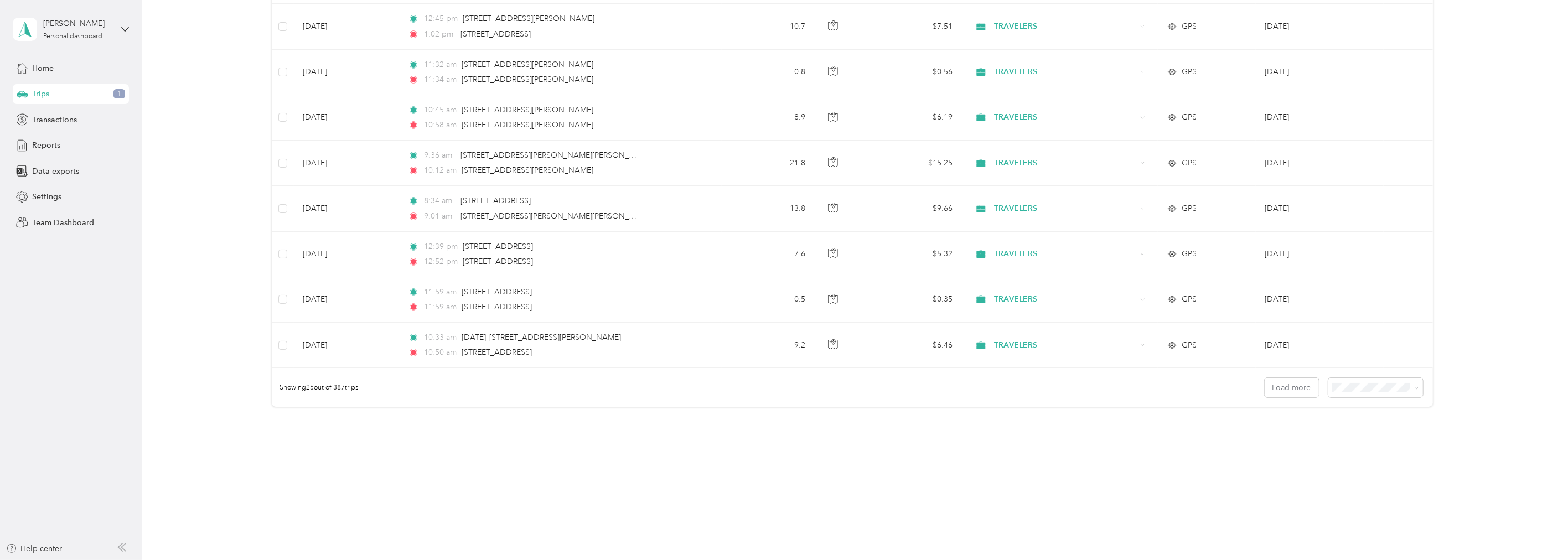
scroll to position [966, 0]
click at [703, 349] on button "Load more" at bounding box center [1292, 387] width 54 height 19
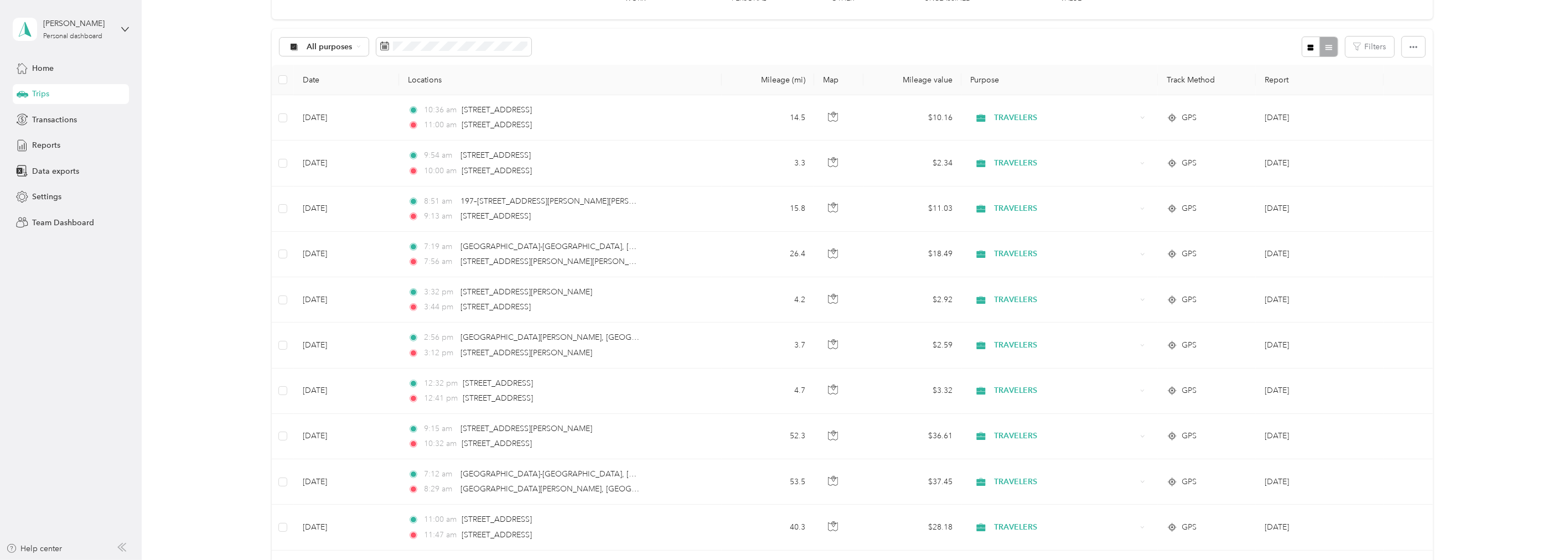
scroll to position [0, 0]
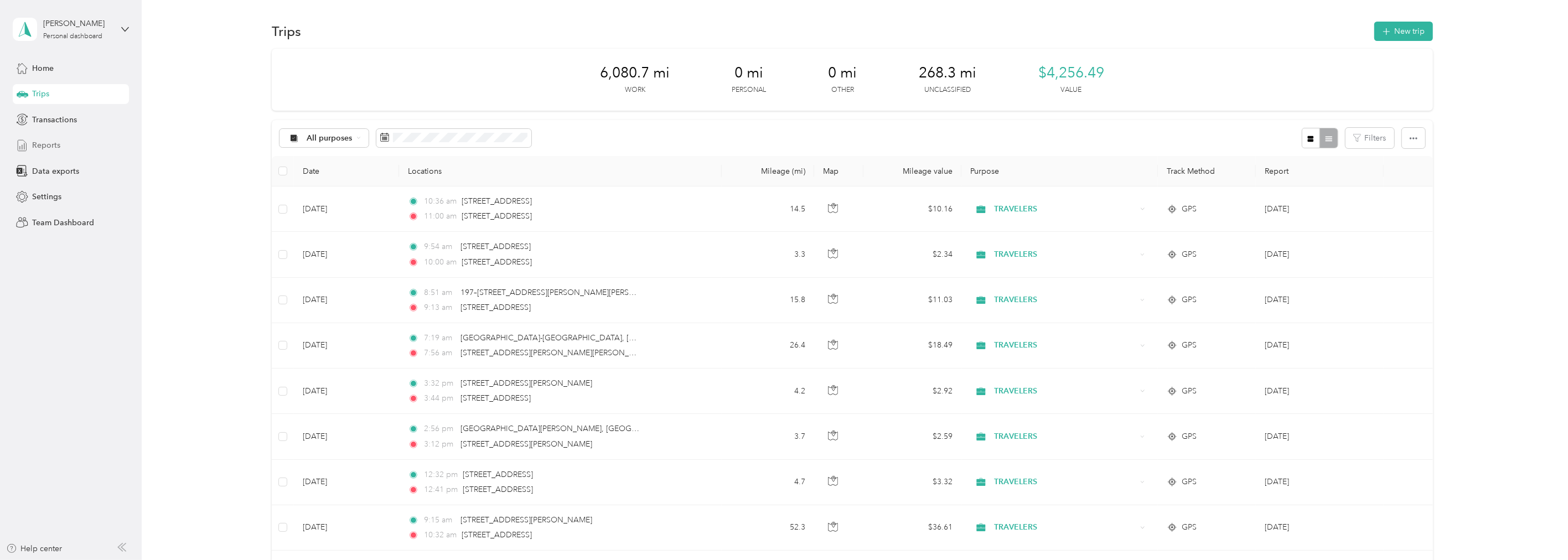
click at [61, 148] on div "Reports" at bounding box center [71, 145] width 117 height 20
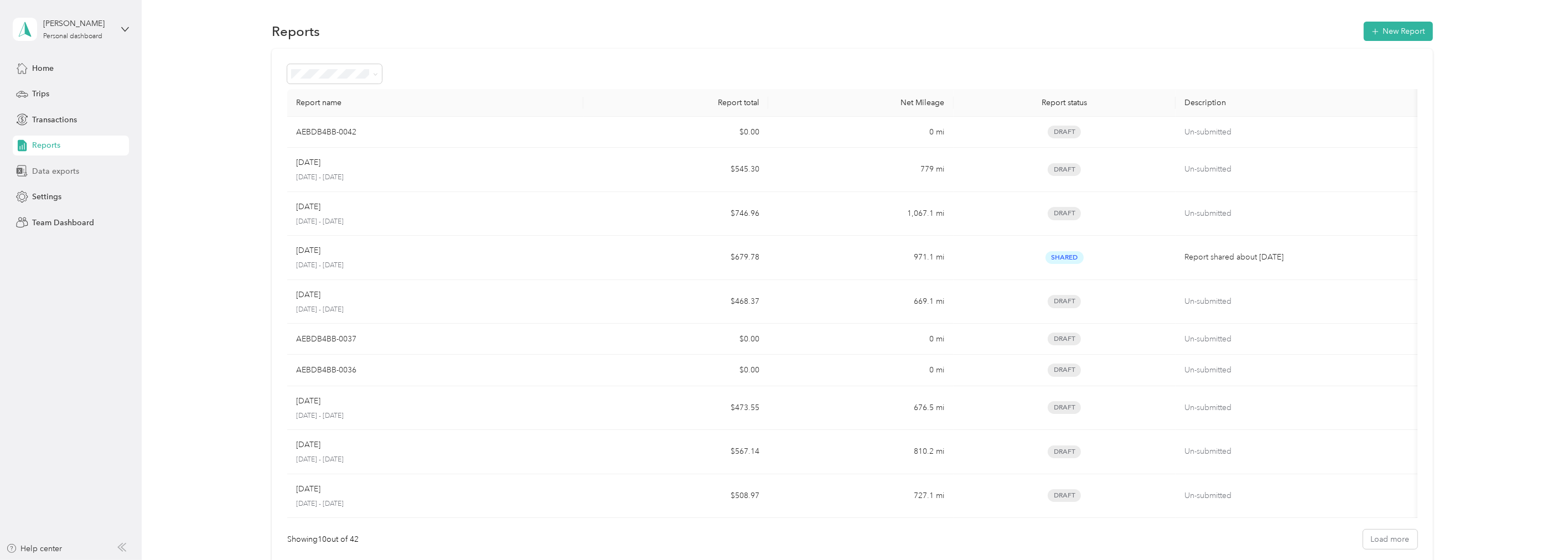
click at [78, 169] on div "Data exports" at bounding box center [71, 171] width 117 height 20
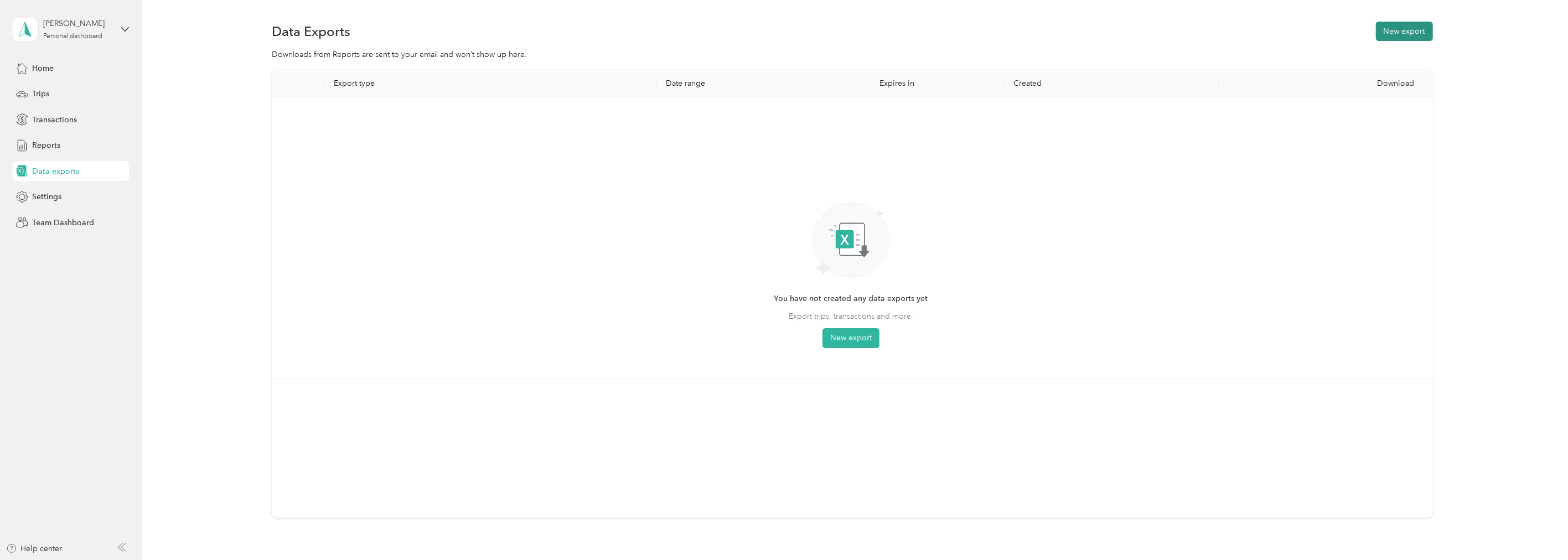
click at [703, 35] on button "New export" at bounding box center [1404, 31] width 57 height 19
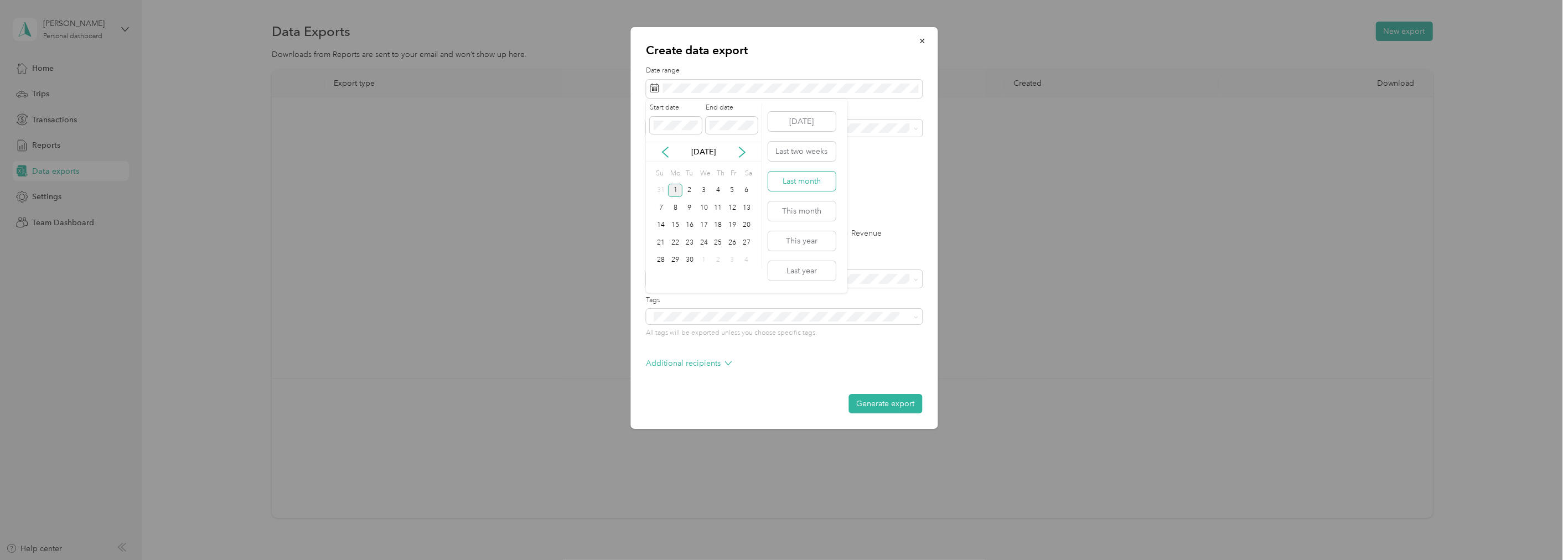
click at [703, 180] on button "Last month" at bounding box center [802, 181] width 68 height 19
click at [703, 191] on label "PDF" at bounding box center [739, 193] width 26 height 8
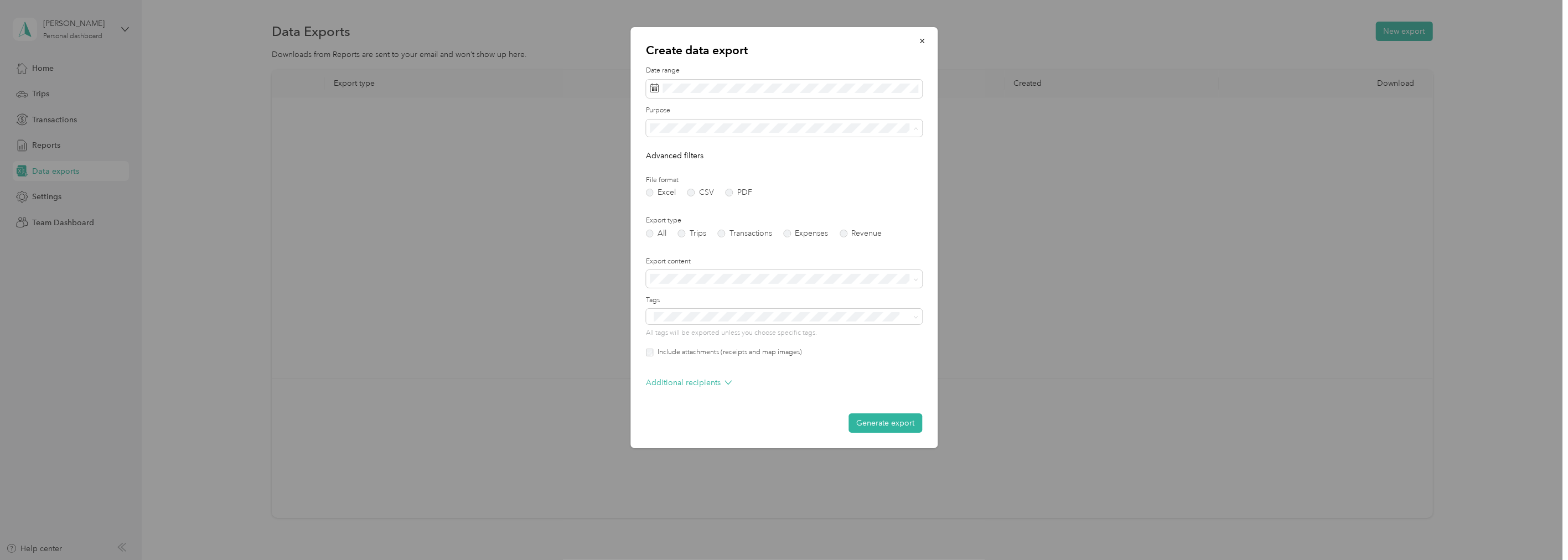
click at [703, 197] on li "TRAVELERS" at bounding box center [784, 205] width 276 height 19
click at [703, 349] on button "Generate export" at bounding box center [885, 423] width 73 height 19
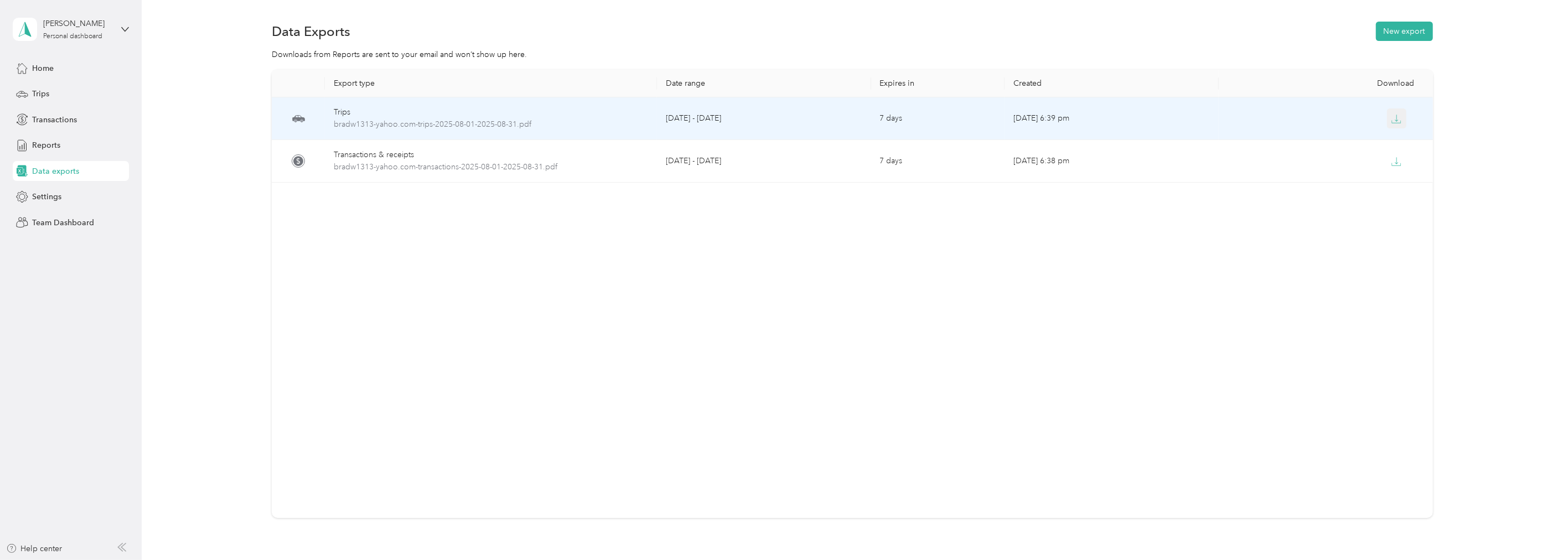
click at [703, 117] on icon "button" at bounding box center [1396, 119] width 10 height 10
